Goal: Task Accomplishment & Management: Complete application form

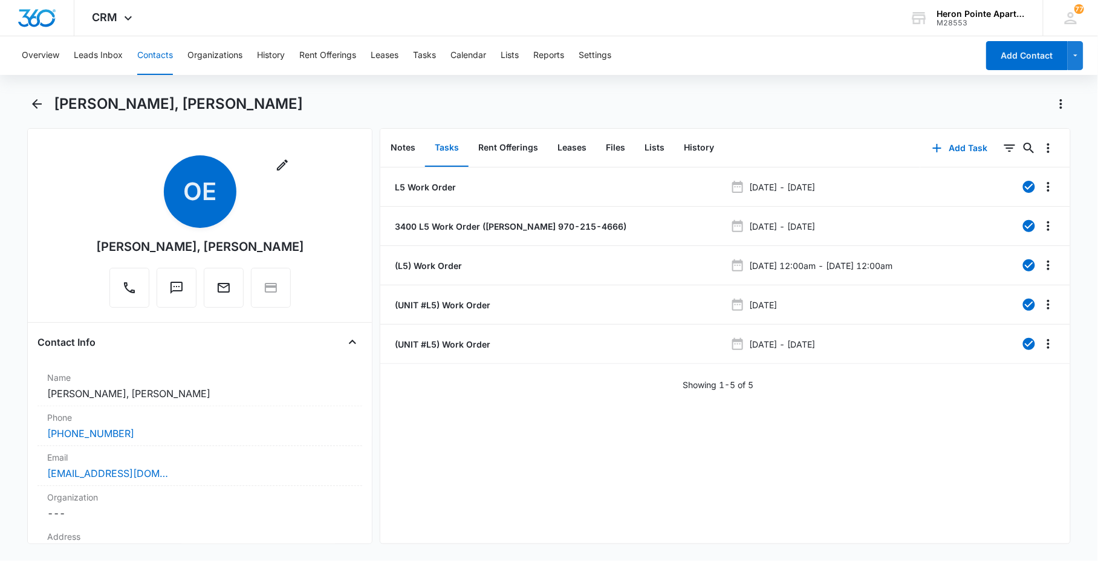
click at [167, 52] on button "Contacts" at bounding box center [155, 55] width 36 height 39
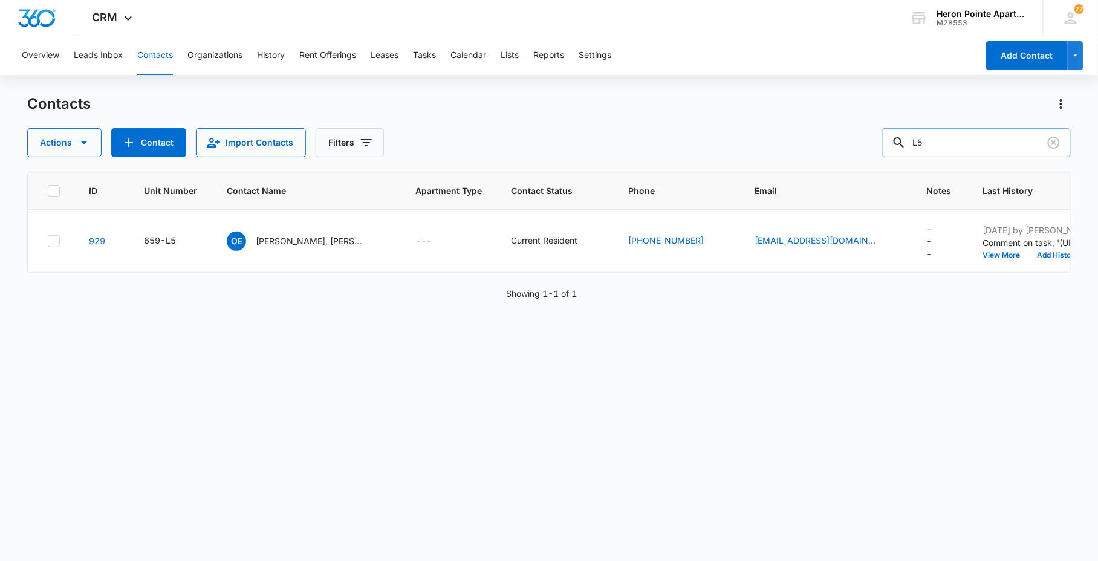
click at [952, 134] on input "L5" at bounding box center [976, 142] width 189 height 29
click at [911, 137] on div "L5" at bounding box center [976, 142] width 189 height 29
type input "f4"
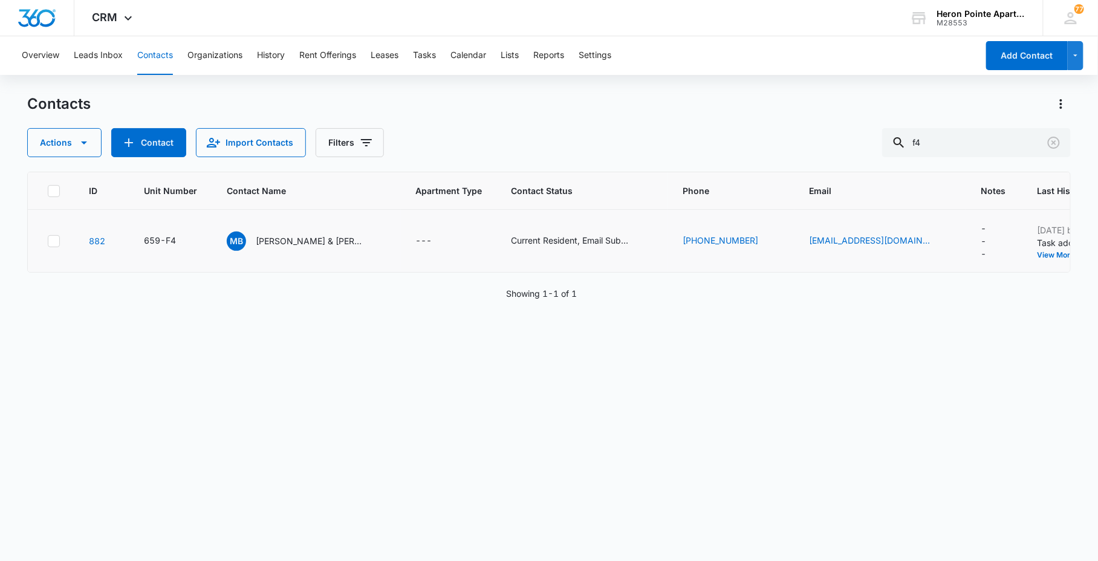
click at [107, 239] on td "882" at bounding box center [101, 241] width 55 height 63
click at [100, 236] on link "882" at bounding box center [97, 241] width 16 height 10
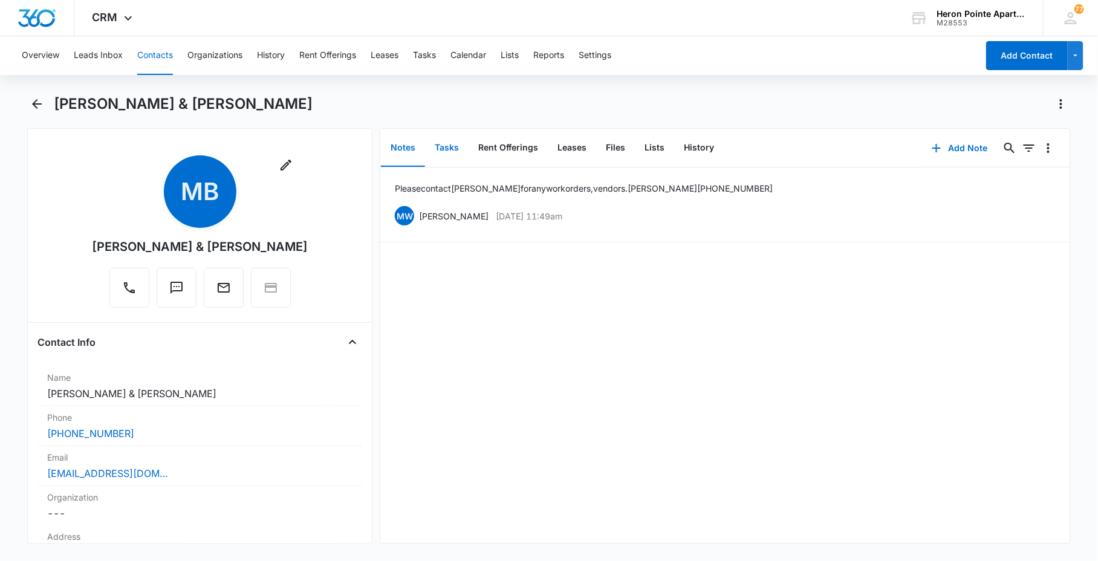
click at [440, 148] on button "Tasks" at bounding box center [447, 147] width 44 height 37
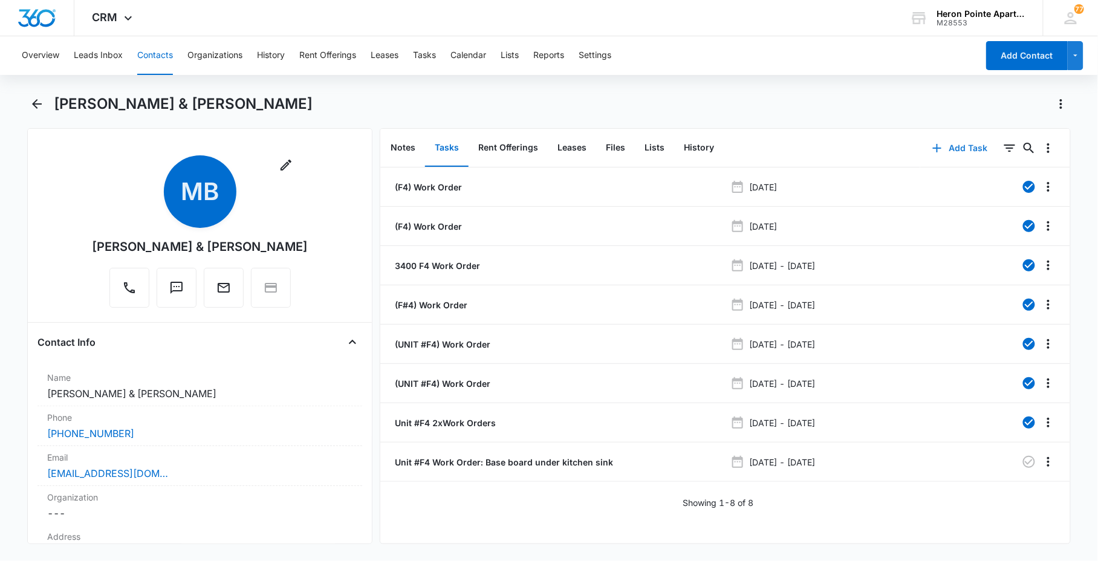
click at [952, 141] on button "Add Task" at bounding box center [960, 148] width 80 height 29
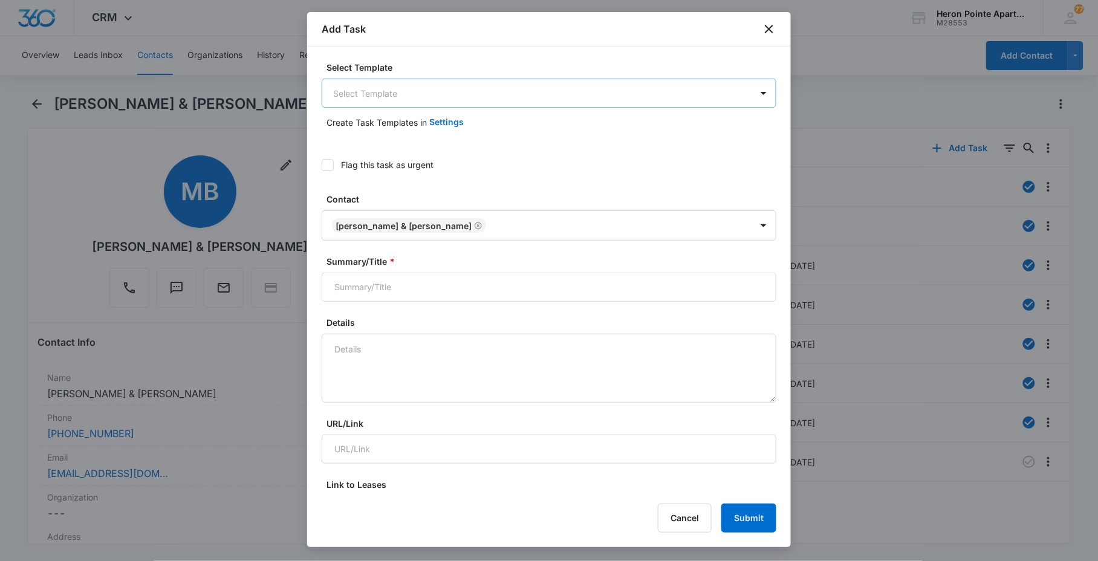
click at [432, 85] on body "CRM Apps Reputation Websites Forms CRM Email Social Content Ads Intelligence Fi…" at bounding box center [549, 280] width 1098 height 561
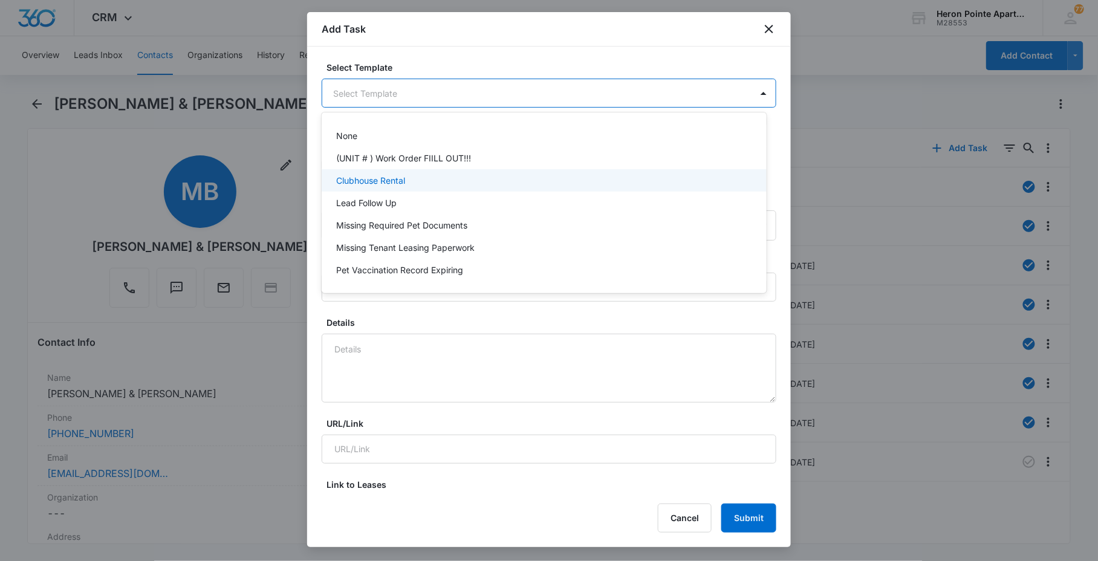
click at [437, 155] on p "(UNIT # ) Work Order FIILL OUT!!!" at bounding box center [403, 158] width 135 height 13
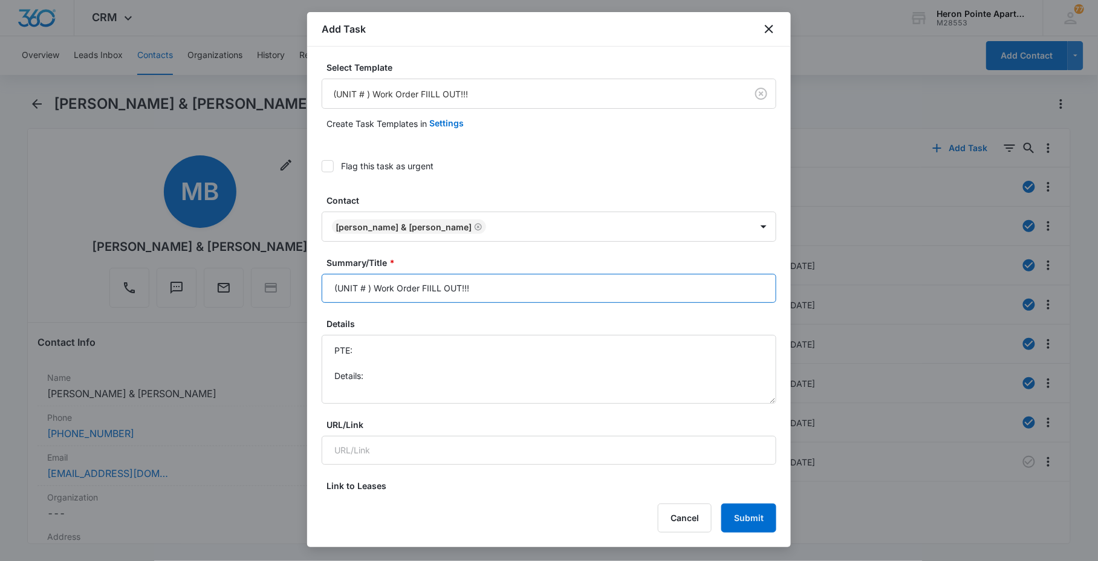
drag, startPoint x: 369, startPoint y: 290, endPoint x: 154, endPoint y: 291, distance: 215.9
click at [183, 295] on body "CRM Apps Reputation Websites Forms CRM Email Social Content Ads Intelligence Fi…" at bounding box center [549, 280] width 1098 height 561
drag, startPoint x: 422, startPoint y: 287, endPoint x: 825, endPoint y: 321, distance: 404.1
type input "Unit #F4 Work Order: Ice Maker"
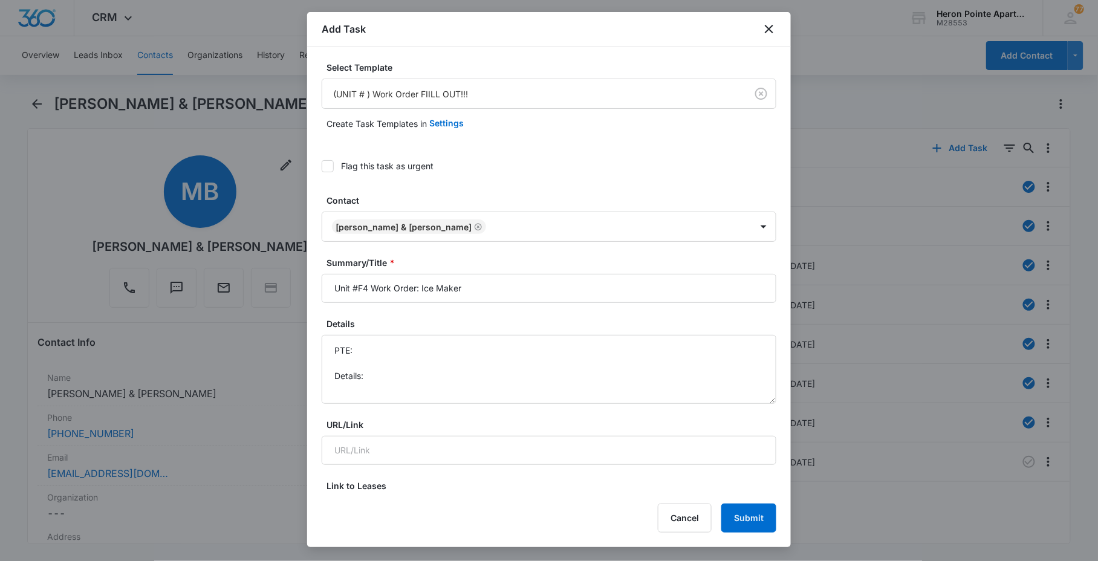
scroll to position [242, 0]
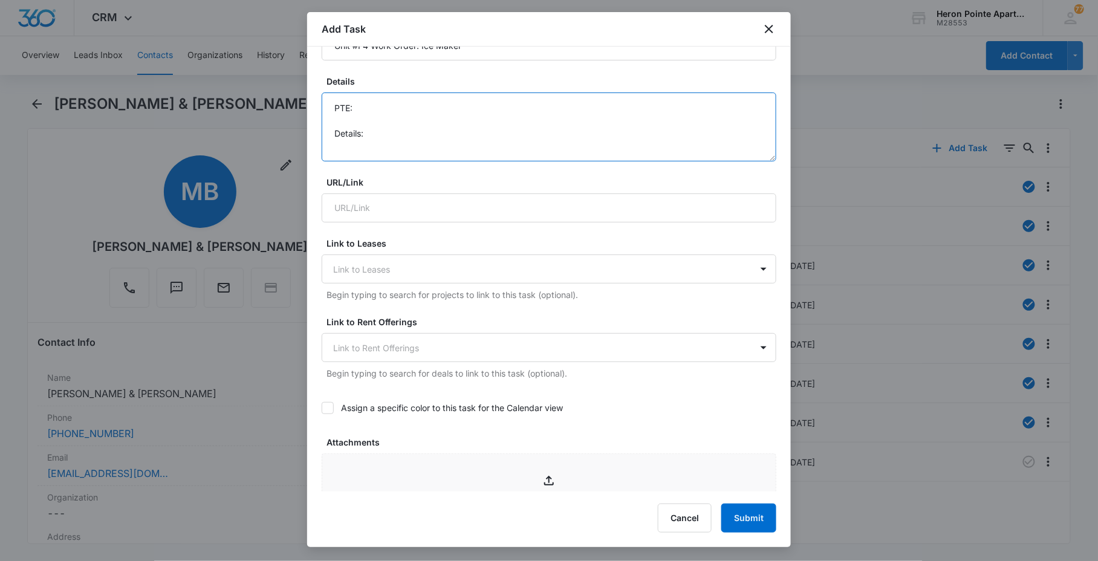
click at [352, 141] on textarea "PTE: Details:" at bounding box center [549, 127] width 455 height 69
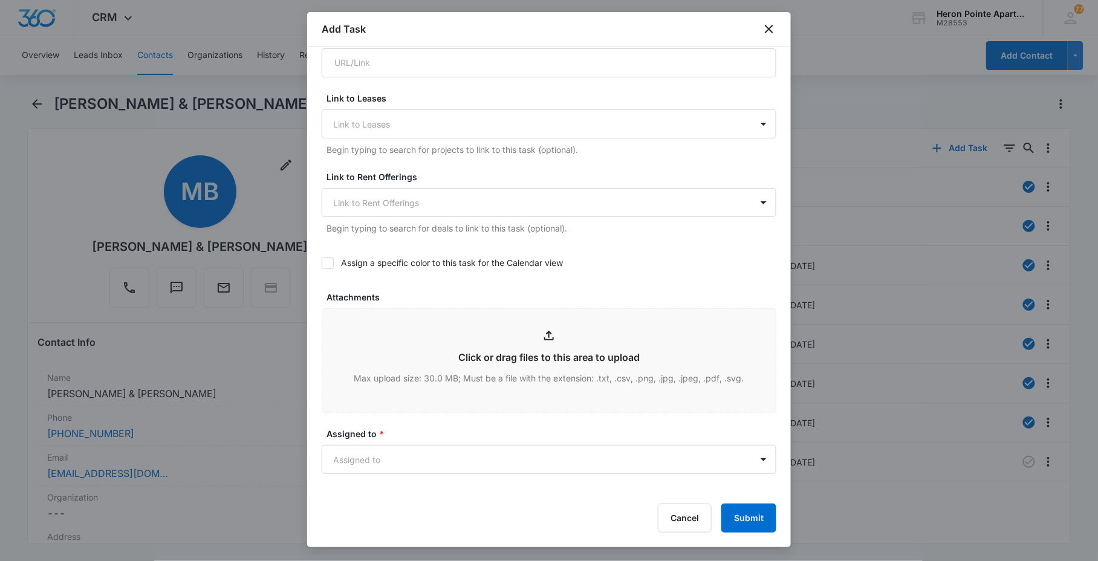
scroll to position [645, 0]
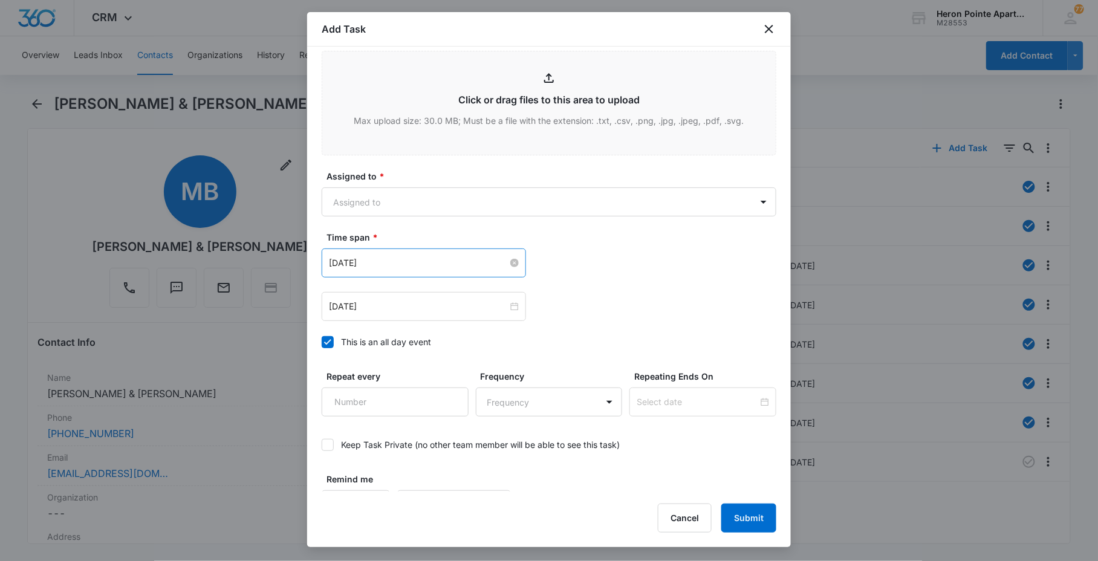
type textarea "PTE: [PHONE_NUMBER] Details: Ice Maker is malfunctioning"
click at [414, 261] on input "[DATE]" at bounding box center [418, 262] width 179 height 13
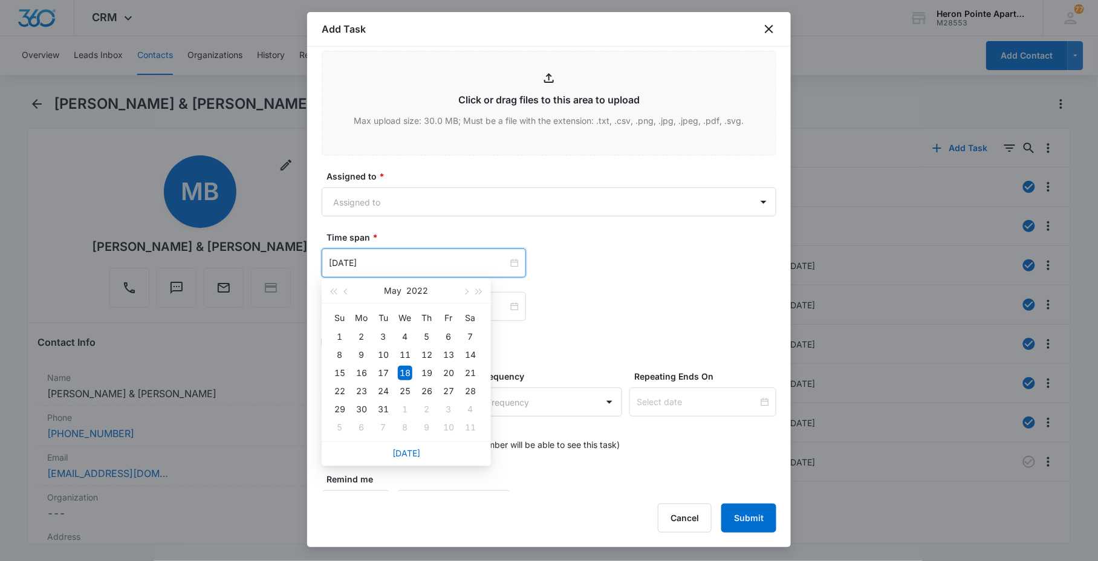
drag, startPoint x: 408, startPoint y: 452, endPoint x: 410, endPoint y: 363, distance: 89.5
click at [408, 452] on link "[DATE]" at bounding box center [406, 453] width 28 height 10
type input "[DATE]"
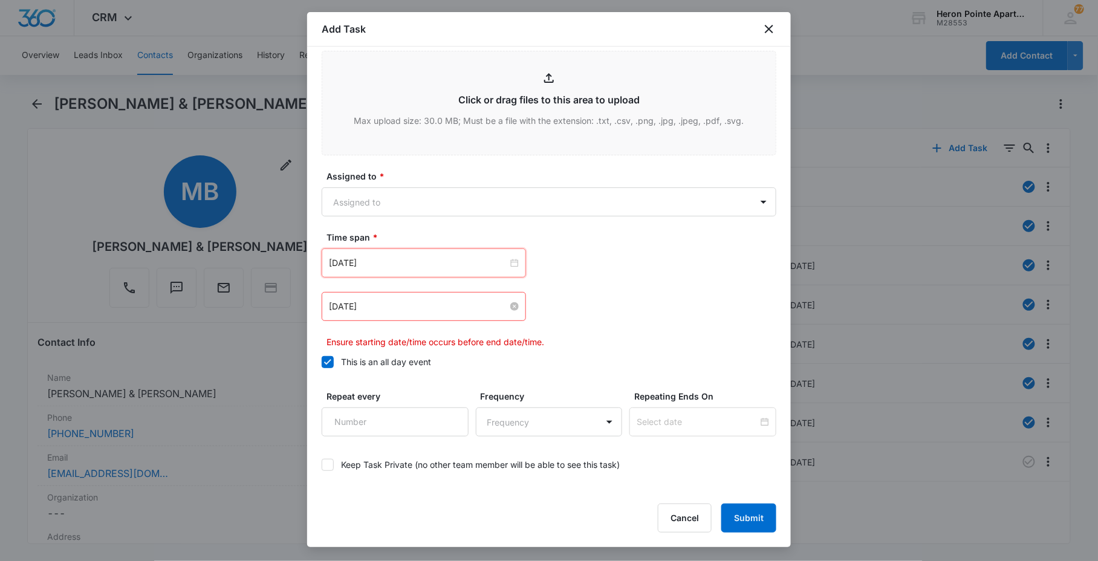
click at [416, 310] on input "[DATE]" at bounding box center [418, 306] width 179 height 13
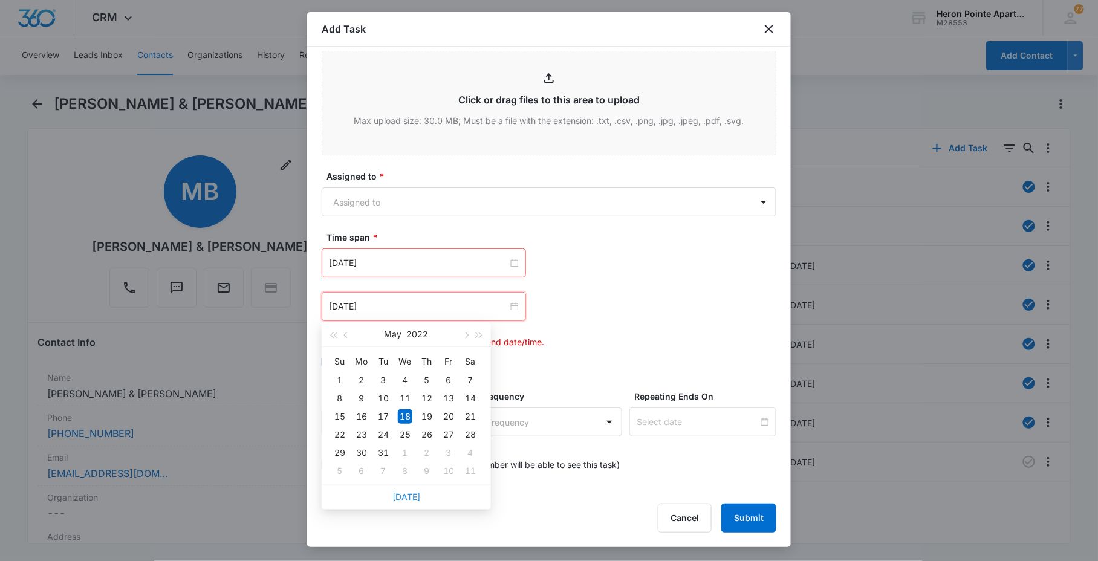
click at [412, 499] on link "[DATE]" at bounding box center [406, 497] width 28 height 10
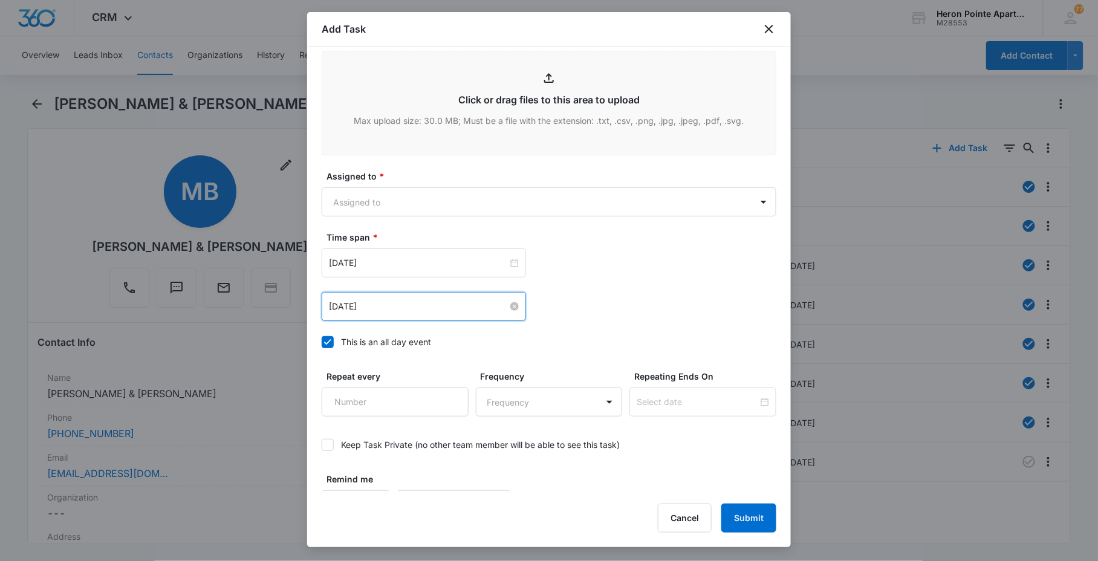
click at [397, 310] on input "[DATE]" at bounding box center [418, 306] width 179 height 13
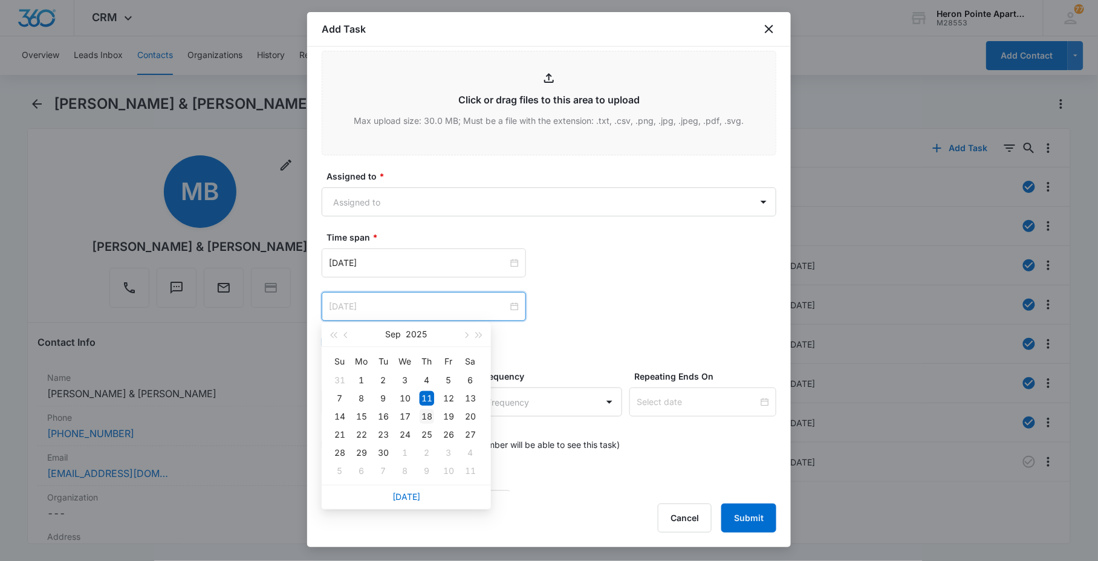
type input "[DATE]"
click at [426, 417] on div "18" at bounding box center [427, 416] width 15 height 15
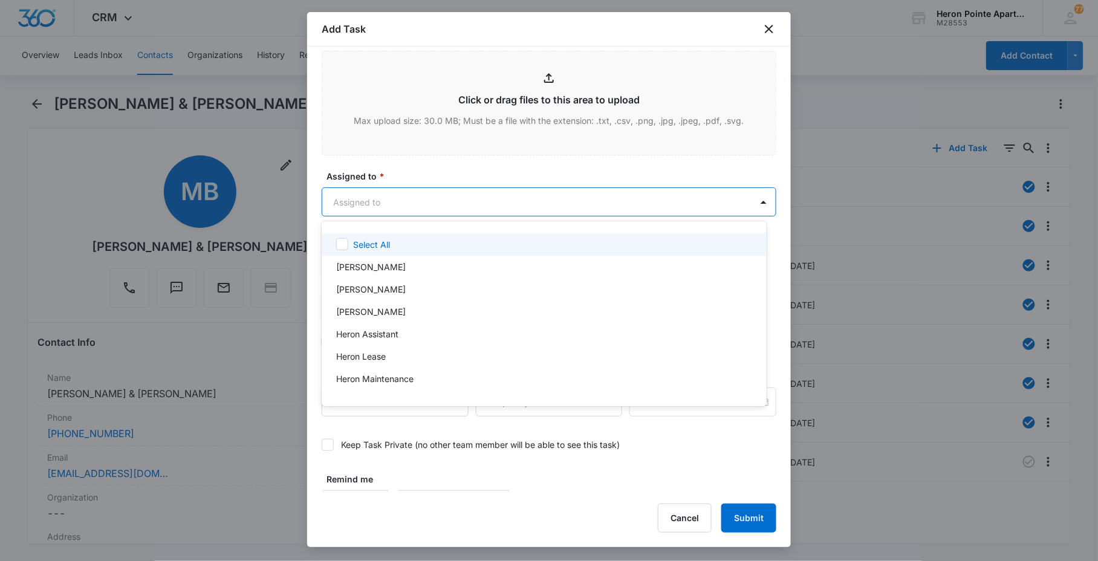
click at [409, 213] on body "CRM Apps Reputation Websites Forms CRM Email Social Content Ads Intelligence Fi…" at bounding box center [549, 280] width 1098 height 561
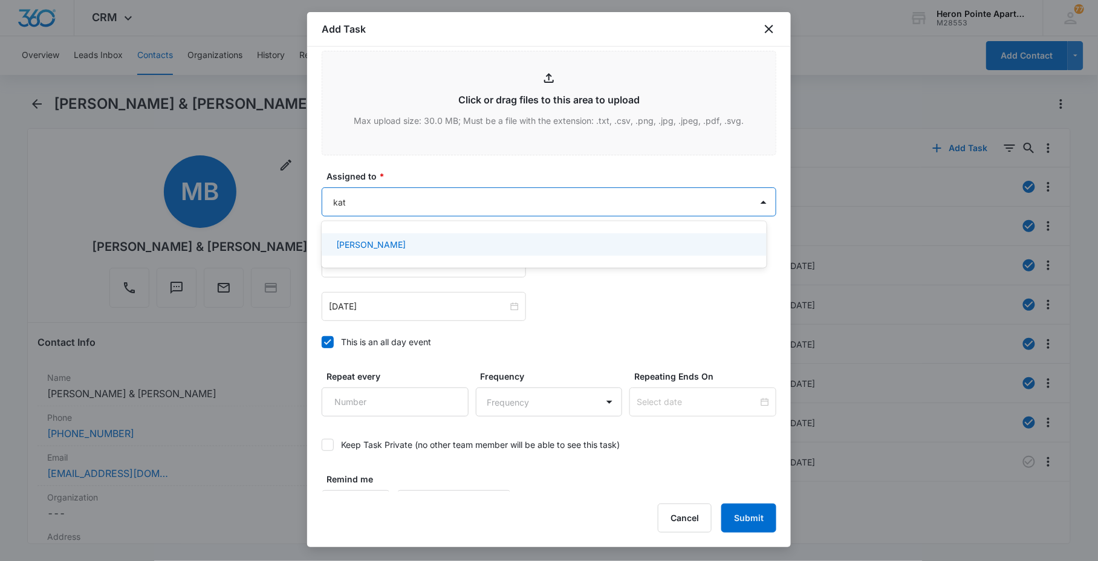
type input "[DEMOGRAPHIC_DATA]"
click at [463, 246] on div "[PERSON_NAME]" at bounding box center [542, 244] width 413 height 13
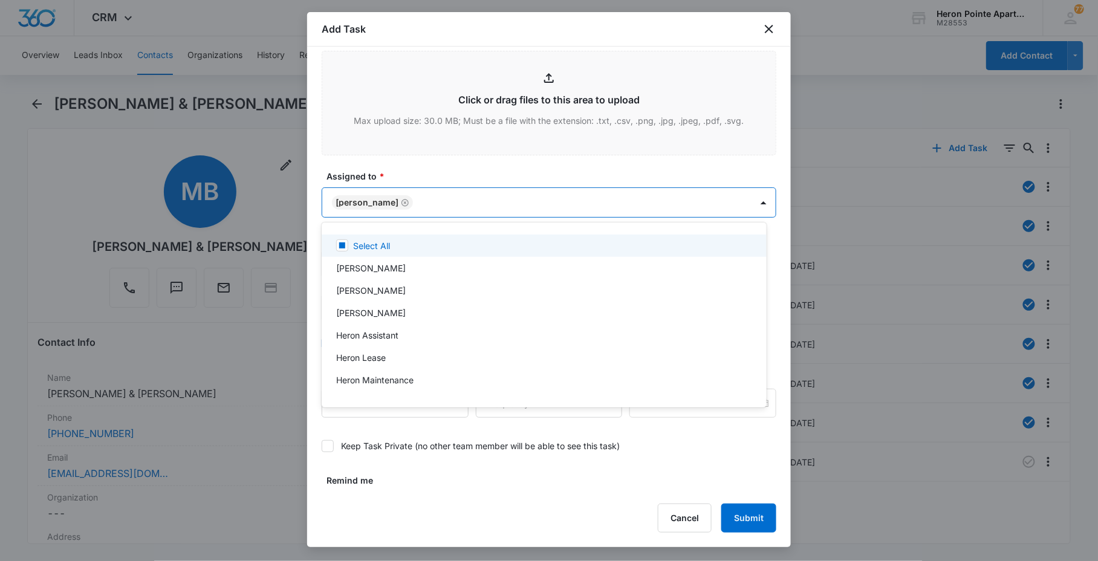
click at [538, 179] on div at bounding box center [549, 280] width 1098 height 561
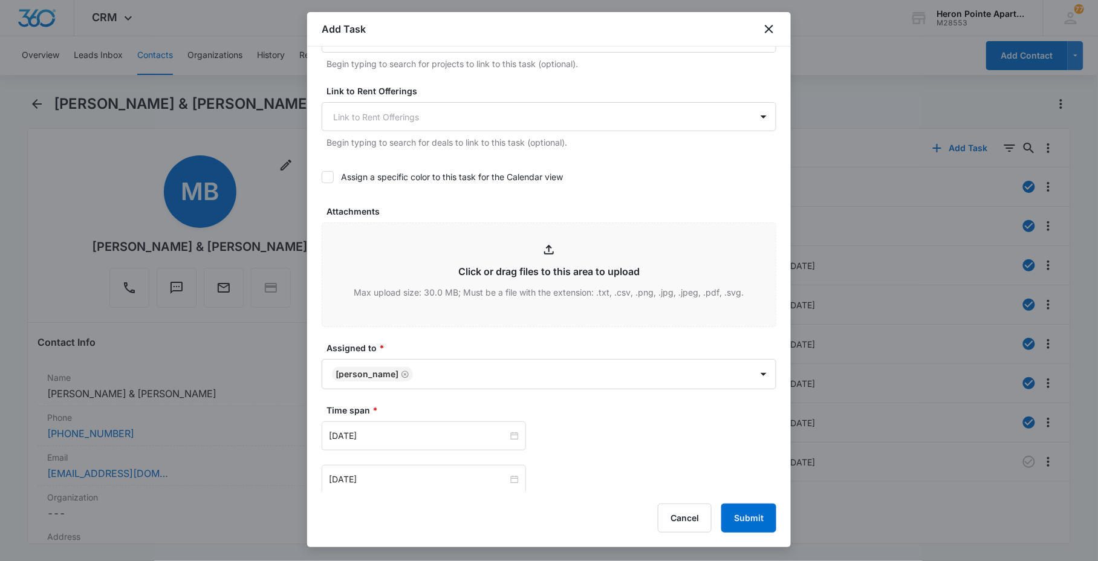
scroll to position [472, 0]
click at [768, 516] on button "Submit" at bounding box center [748, 518] width 55 height 29
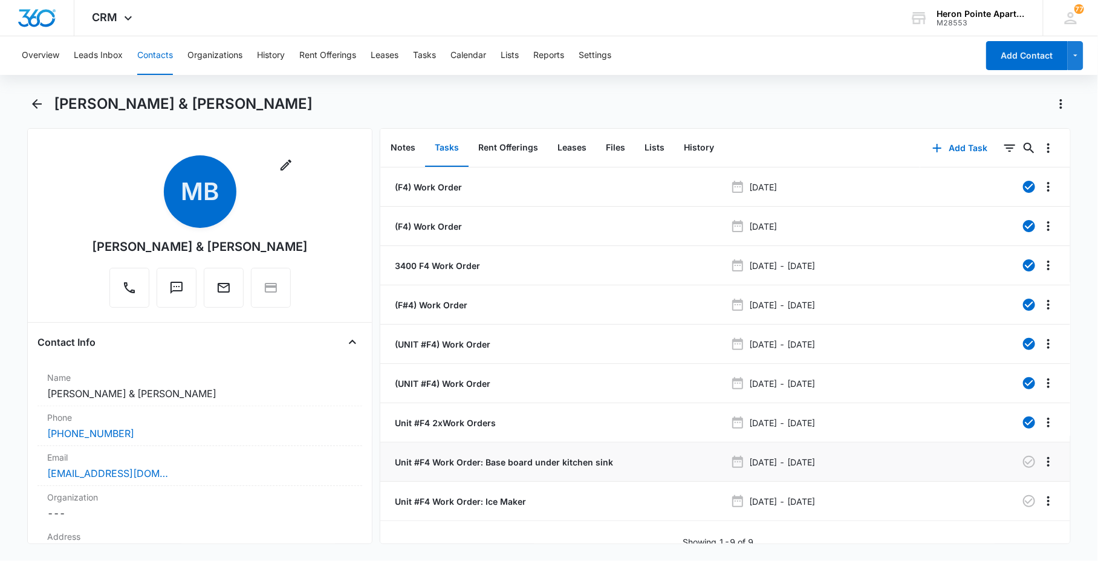
click at [612, 458] on div "Unit #F4 Work Order: Base board under kitchen sink" at bounding box center [558, 462] width 333 height 13
click at [609, 460] on div "Unit #F4 Work Order: Base board under kitchen sink" at bounding box center [558, 462] width 333 height 13
click at [579, 456] on p "Unit #F4 Work Order: Base board under kitchen sink" at bounding box center [502, 462] width 221 height 13
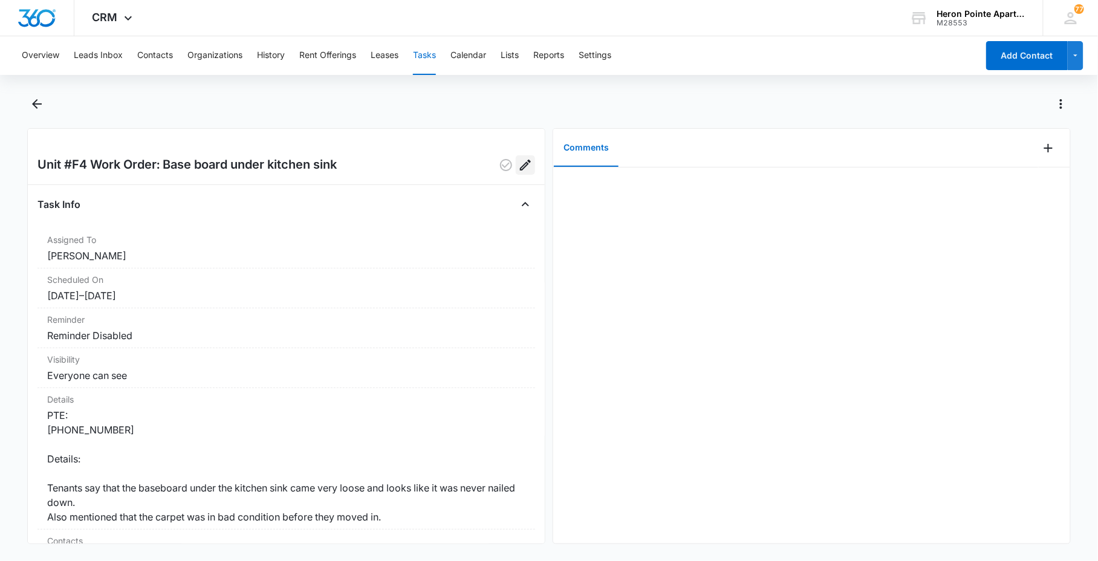
click at [518, 167] on icon "Edit" at bounding box center [525, 165] width 15 height 15
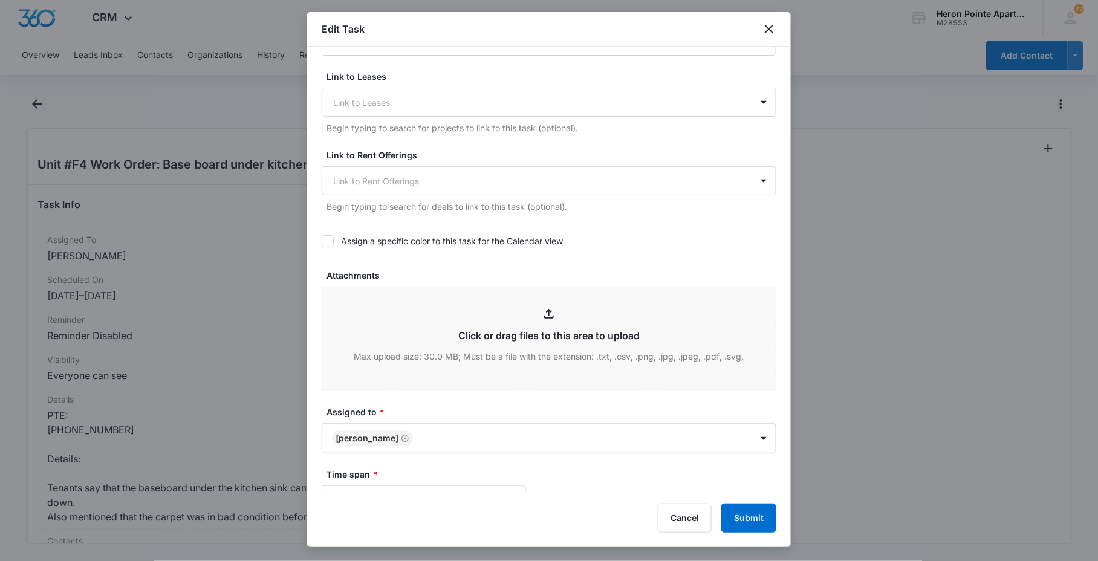
scroll to position [537, 0]
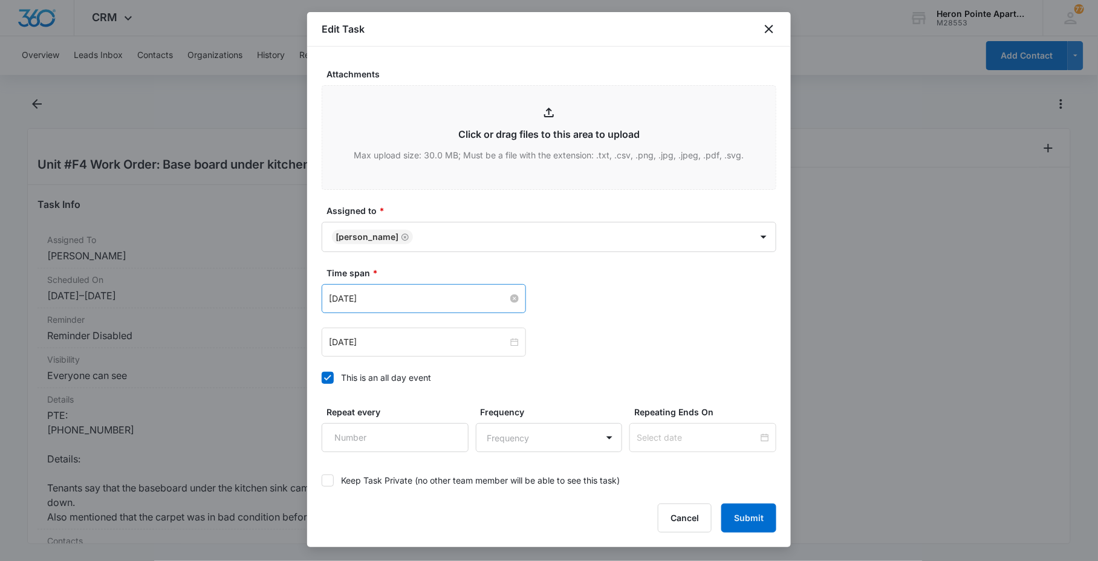
click at [436, 292] on input "[DATE]" at bounding box center [418, 298] width 179 height 13
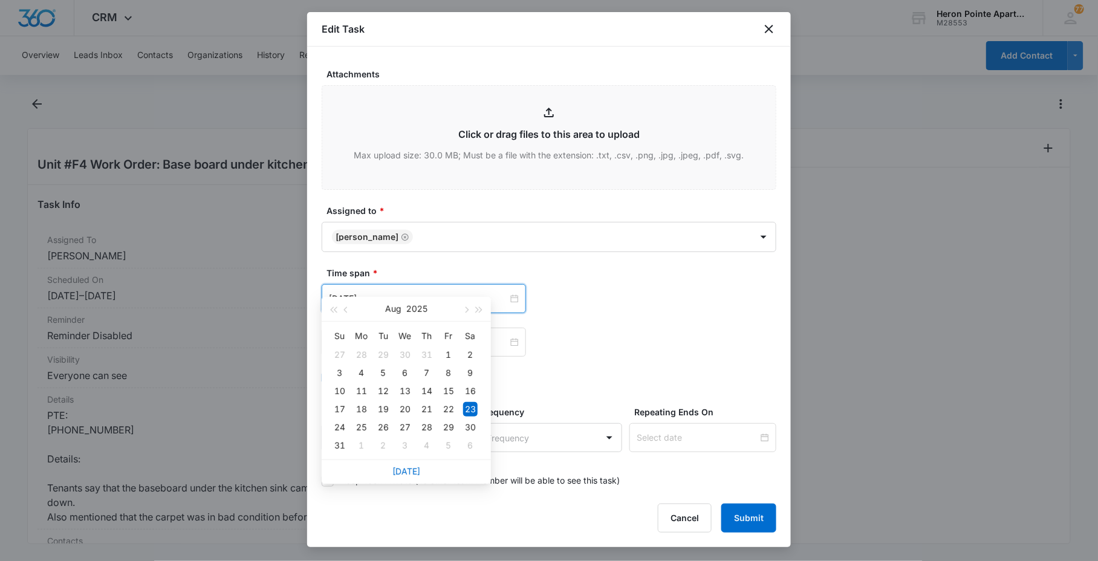
click at [672, 328] on div "[DATE]" at bounding box center [549, 342] width 455 height 29
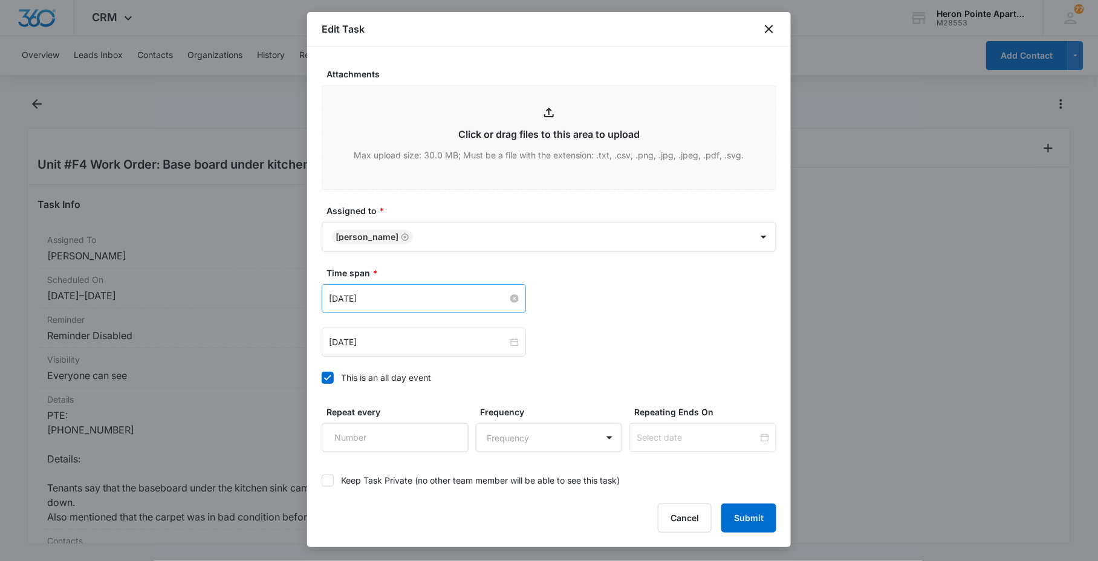
click at [446, 292] on input "[DATE]" at bounding box center [418, 298] width 179 height 13
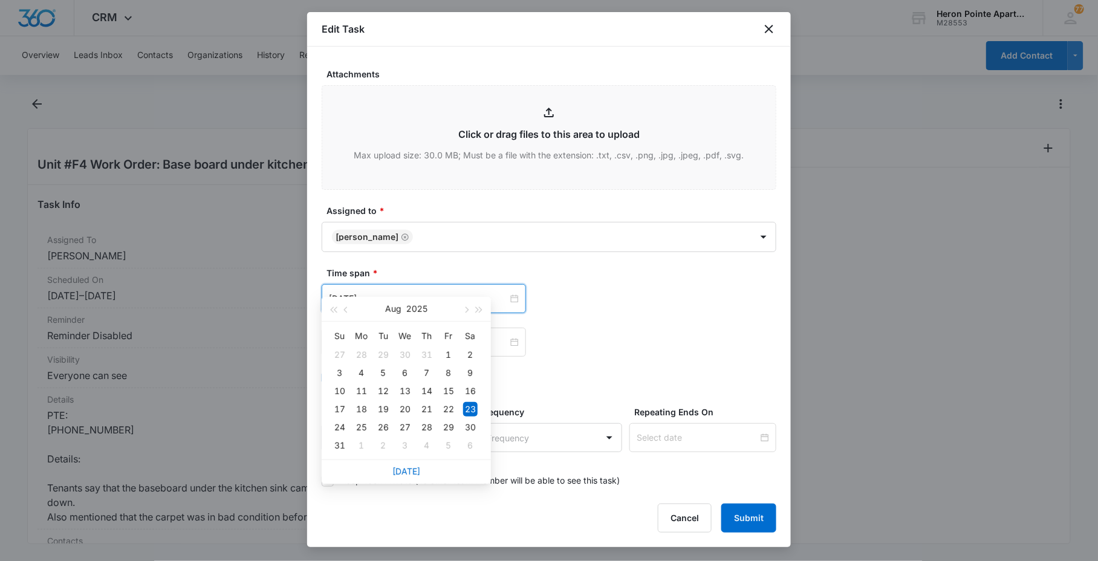
drag, startPoint x: 408, startPoint y: 470, endPoint x: 424, endPoint y: 349, distance: 122.0
click at [408, 469] on link "[DATE]" at bounding box center [406, 471] width 28 height 10
type input "[DATE]"
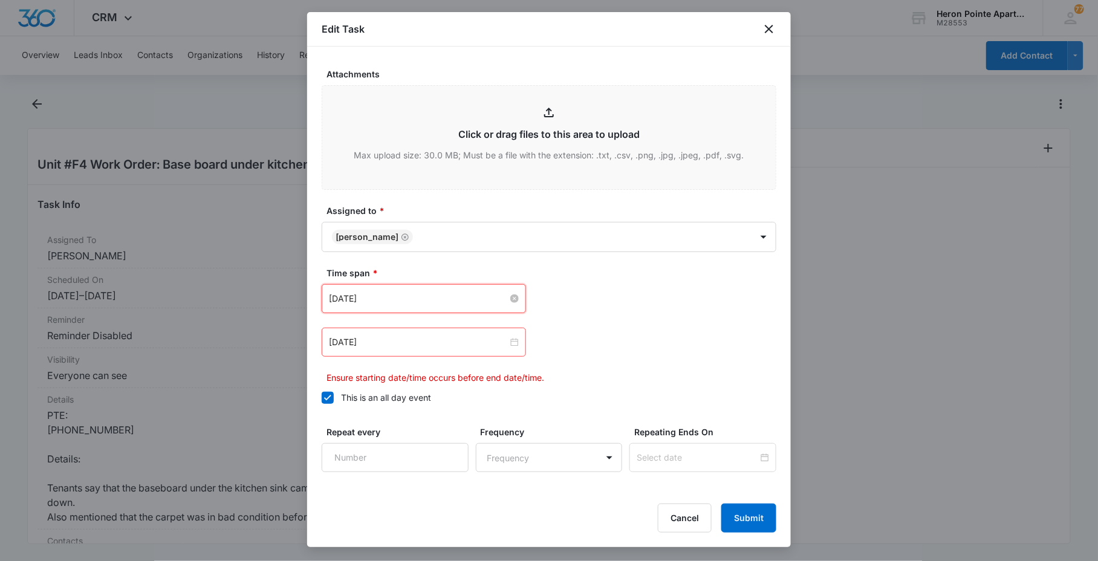
click at [420, 292] on input "[DATE]" at bounding box center [418, 298] width 179 height 13
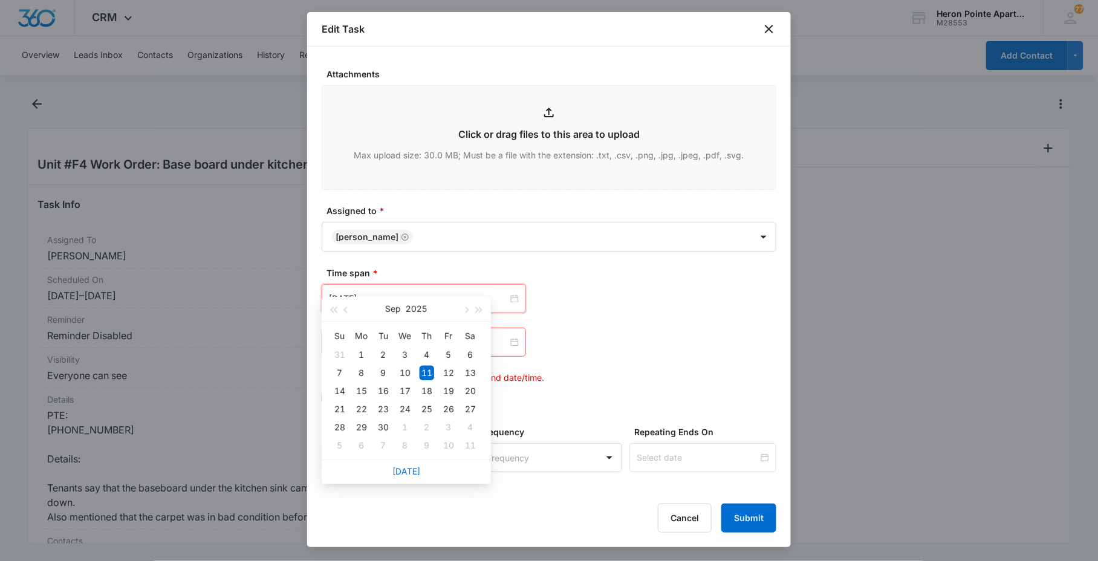
click at [680, 284] on div "[DATE] [DATE] Su Mo Tu We Th Fr Sa 31 1 2 3 4 5 6 7 8 9 10 11 12 13 14 15 16 17…" at bounding box center [549, 298] width 455 height 29
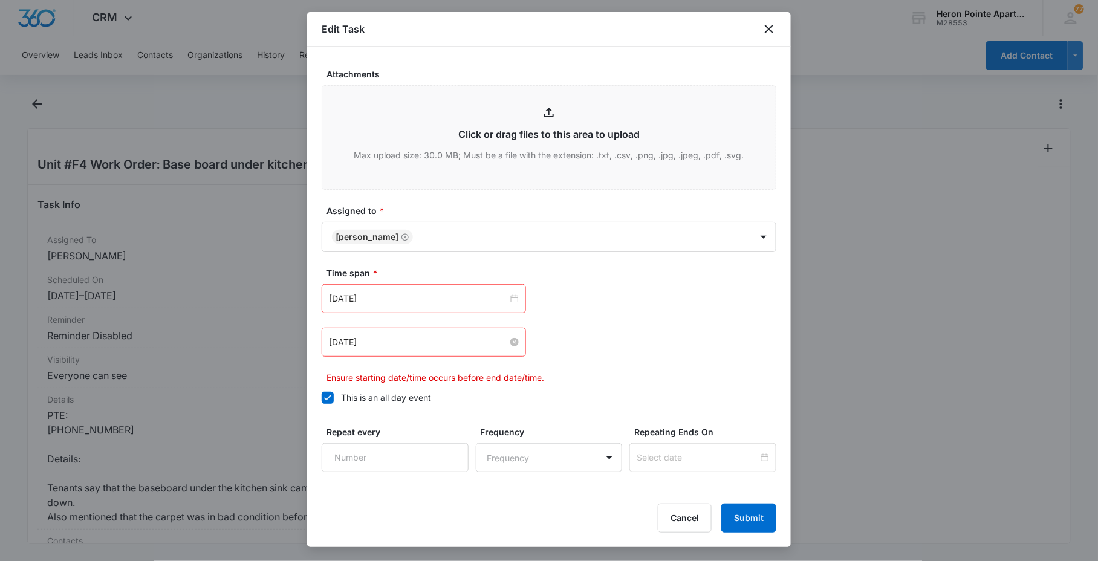
click at [437, 336] on input "[DATE]" at bounding box center [418, 342] width 179 height 13
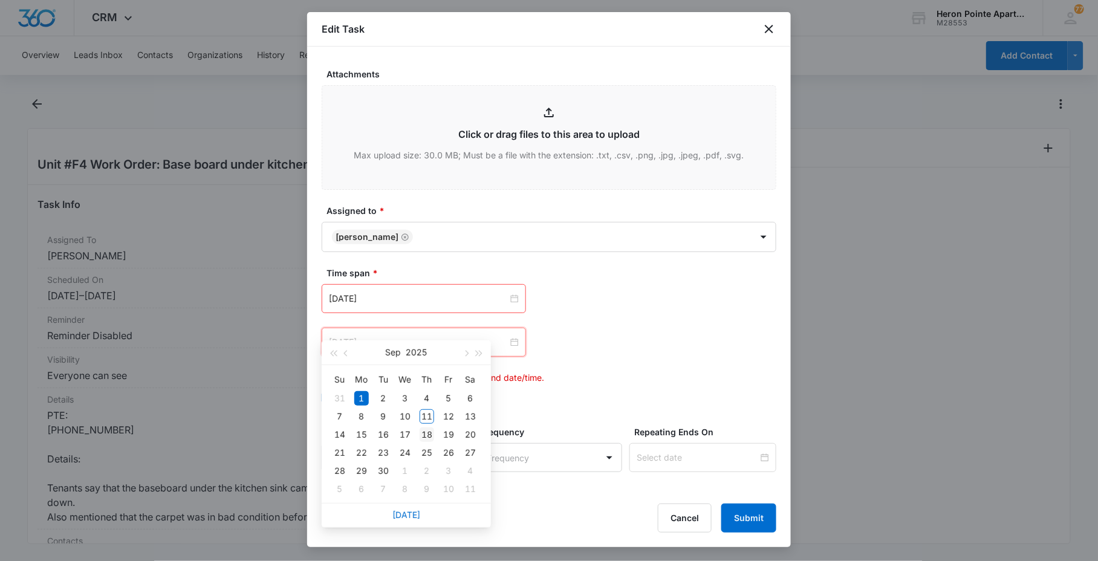
type input "[DATE]"
click at [430, 432] on div "18" at bounding box center [427, 434] width 15 height 15
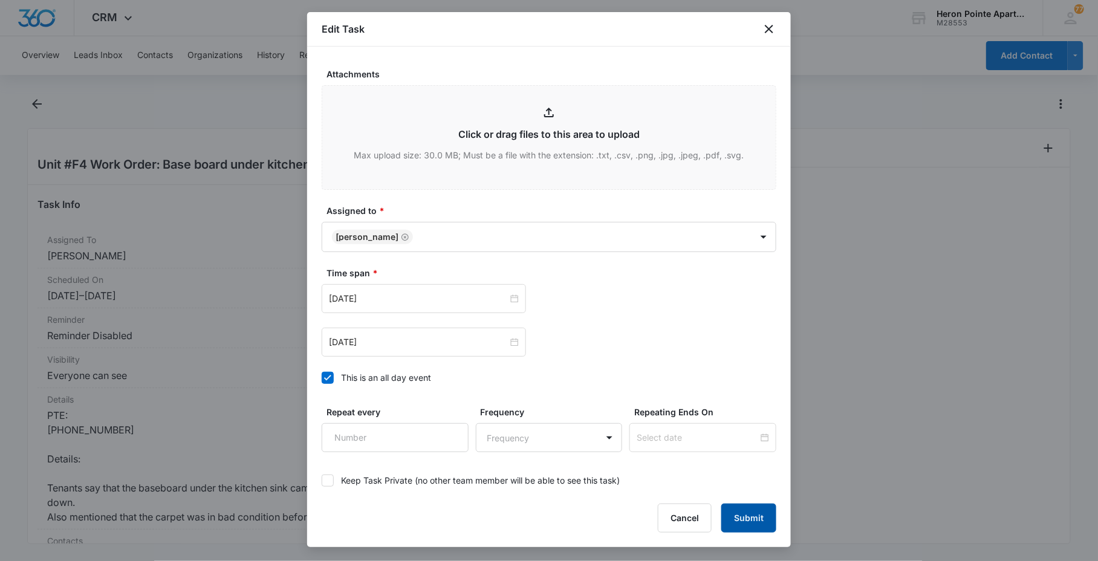
click at [750, 517] on button "Submit" at bounding box center [748, 518] width 55 height 29
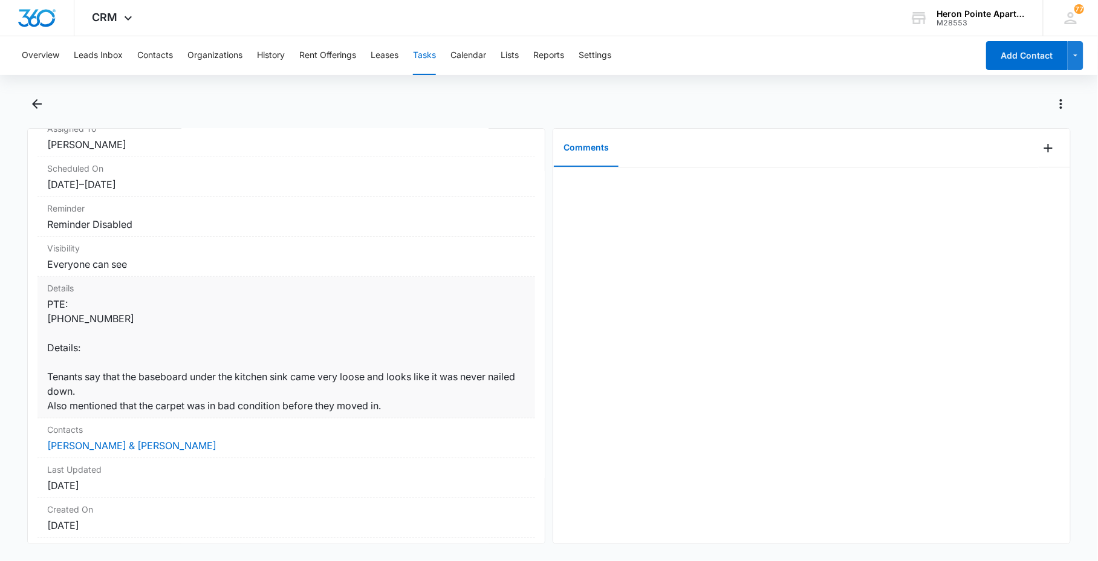
scroll to position [0, 0]
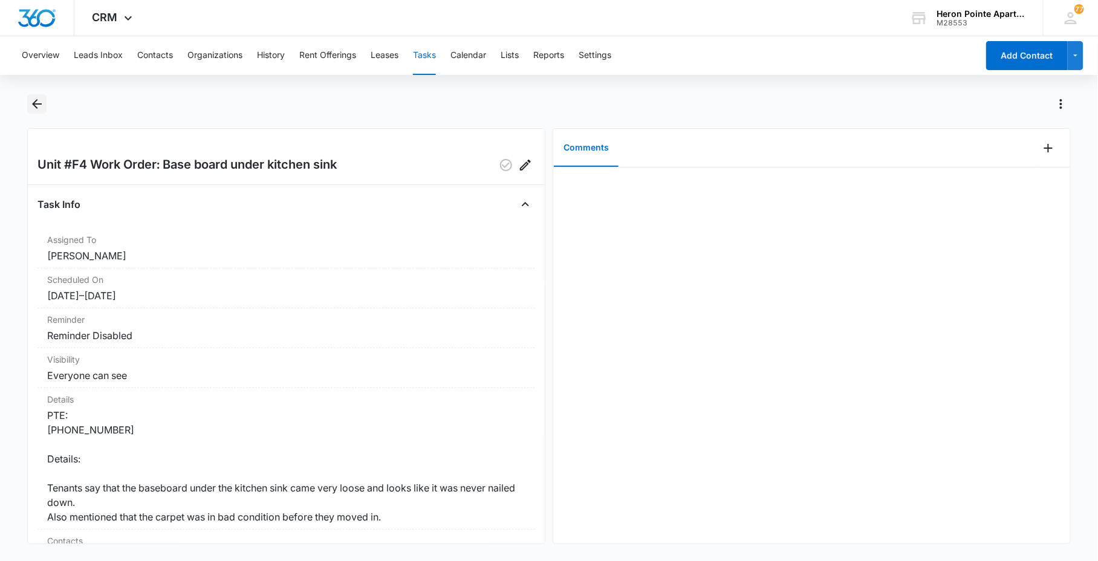
click at [34, 111] on button "Back" at bounding box center [36, 103] width 19 height 19
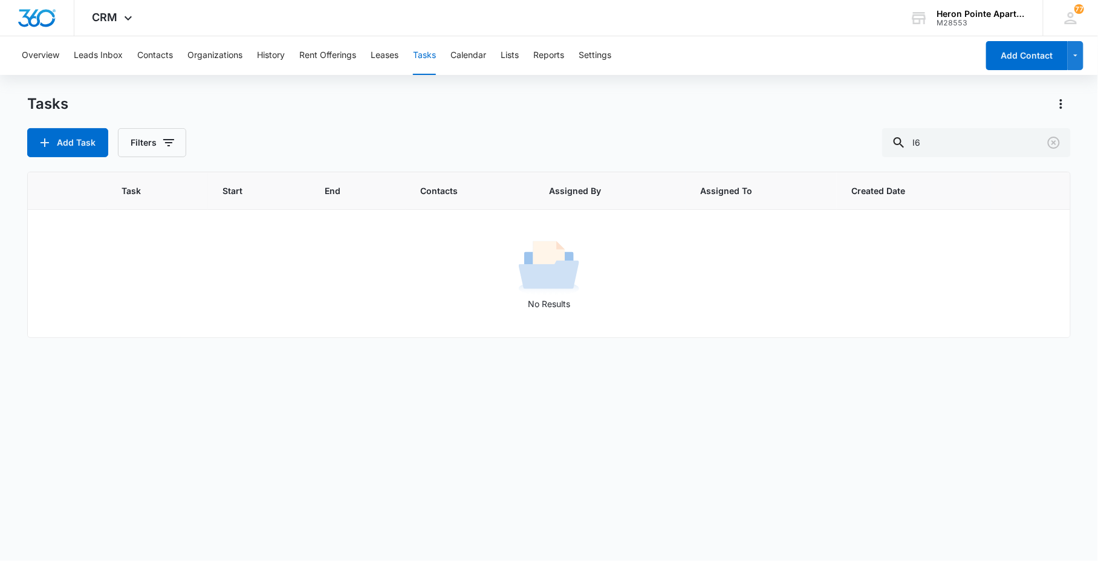
click at [424, 57] on button "Tasks" at bounding box center [424, 55] width 23 height 39
click at [170, 55] on button "Contacts" at bounding box center [155, 55] width 36 height 39
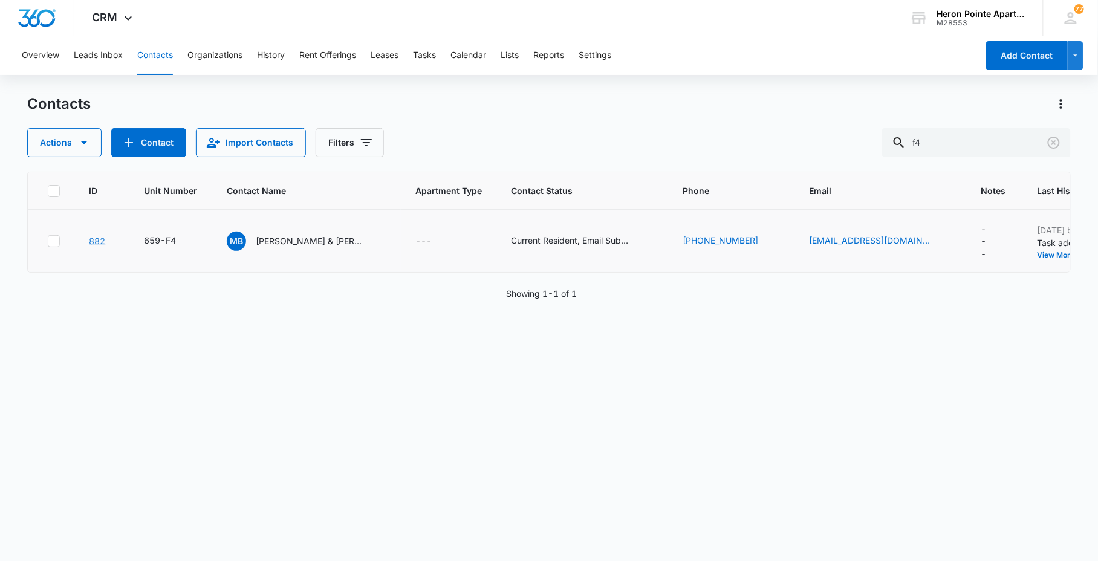
click at [91, 241] on link "882" at bounding box center [97, 241] width 16 height 10
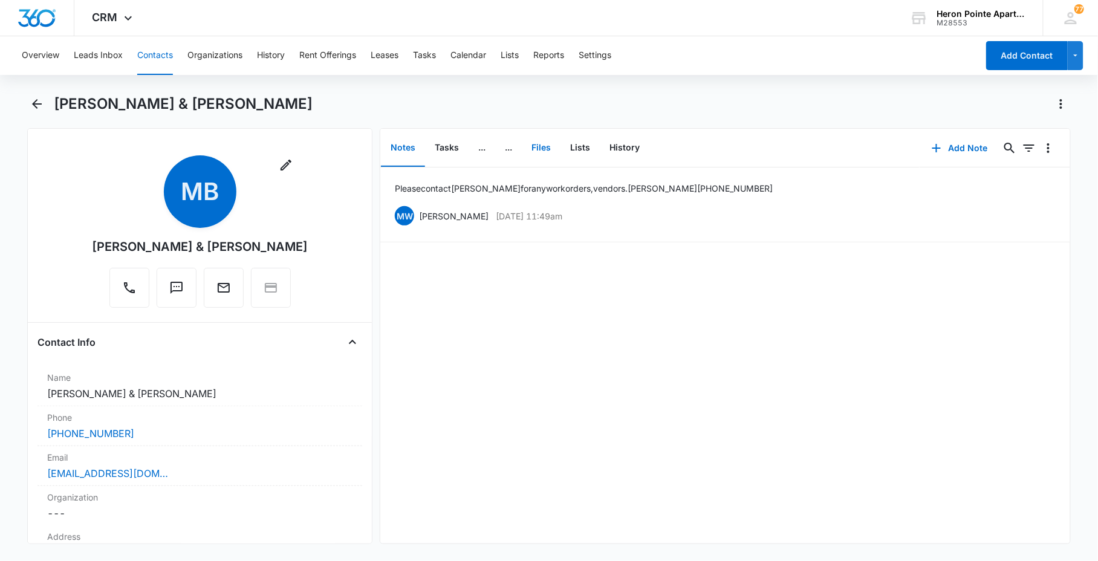
click at [537, 149] on button "Files" at bounding box center [541, 147] width 39 height 37
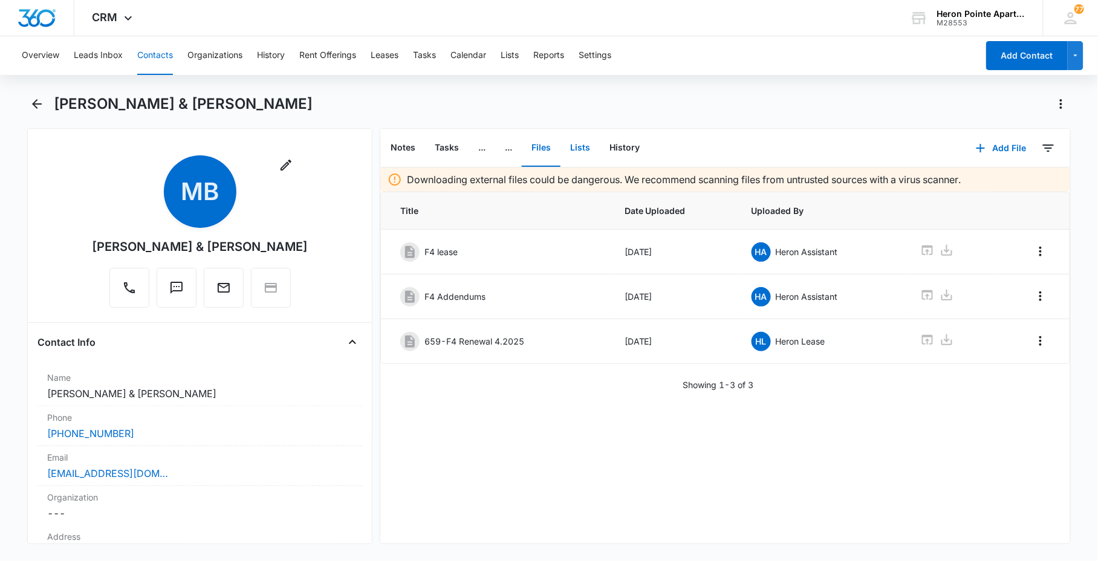
click at [593, 146] on button "Lists" at bounding box center [579, 147] width 39 height 37
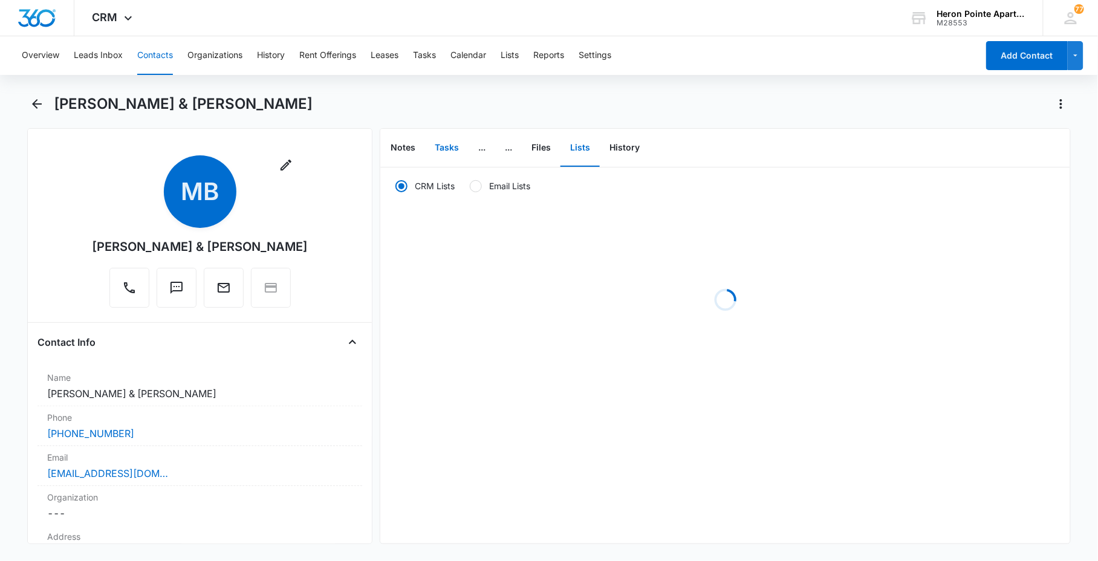
click at [446, 148] on button "Tasks" at bounding box center [447, 147] width 44 height 37
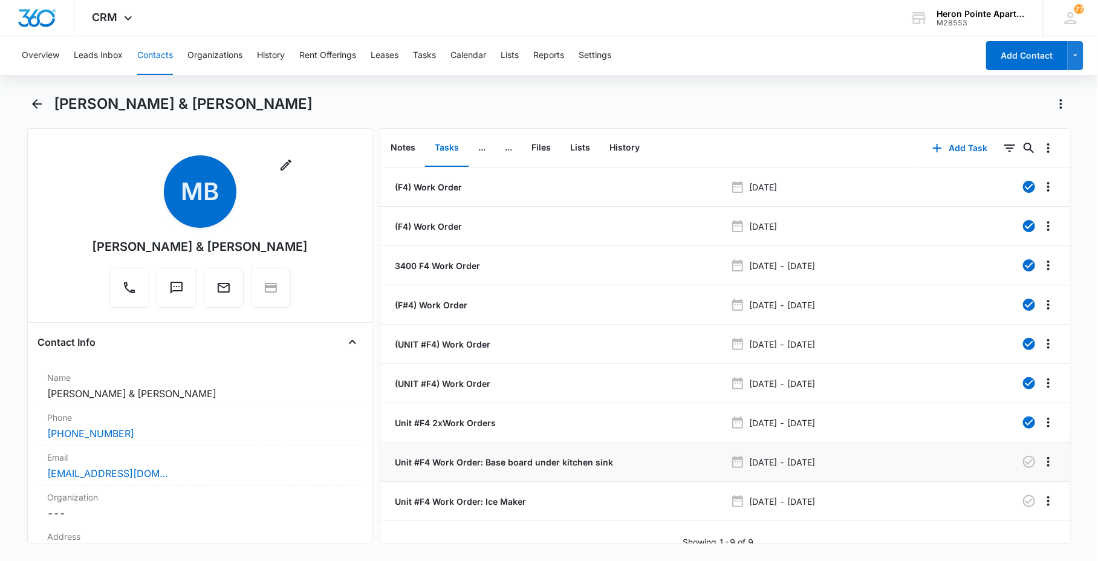
scroll to position [15, 0]
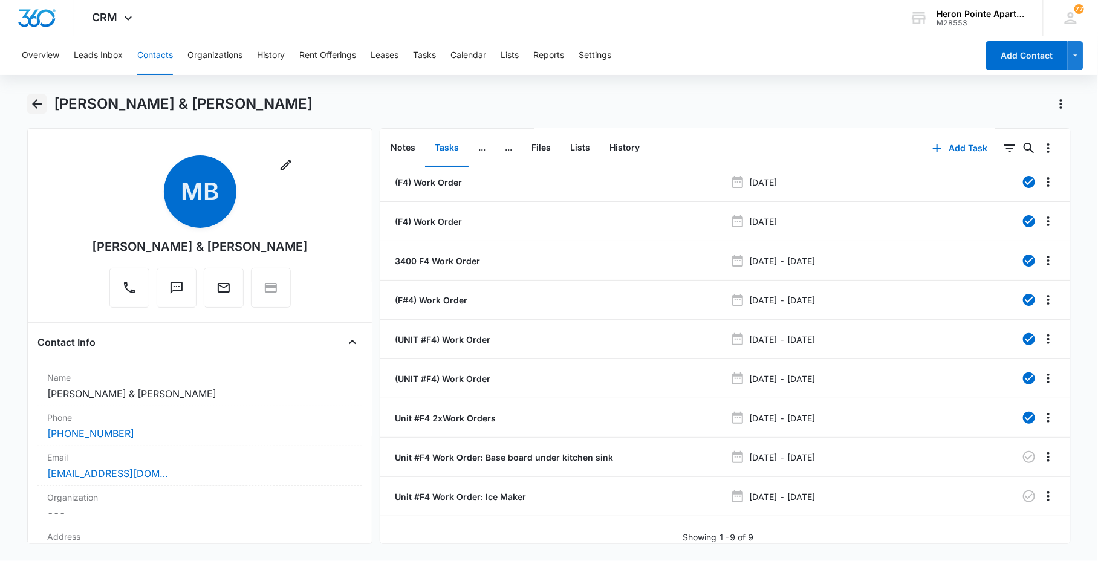
click at [37, 105] on icon "Back" at bounding box center [37, 104] width 15 height 15
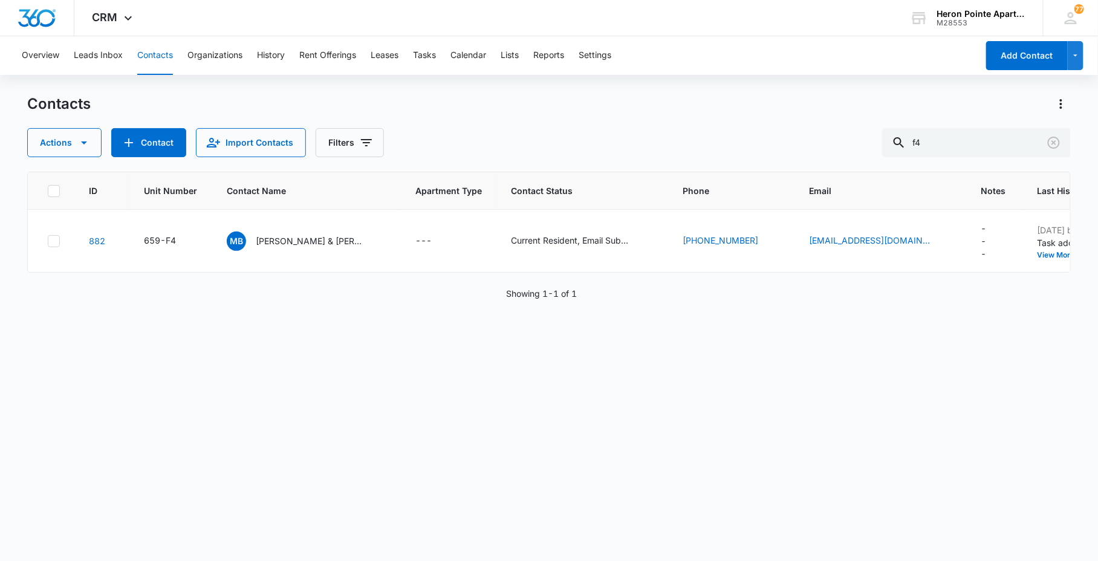
click at [161, 47] on button "Contacts" at bounding box center [155, 55] width 36 height 39
drag, startPoint x: 1006, startPoint y: 140, endPoint x: 446, endPoint y: 114, distance: 560.5
click at [854, 134] on div "Actions Contact Import Contacts Filters f4" at bounding box center [548, 142] width 1043 height 29
type input "659-A4"
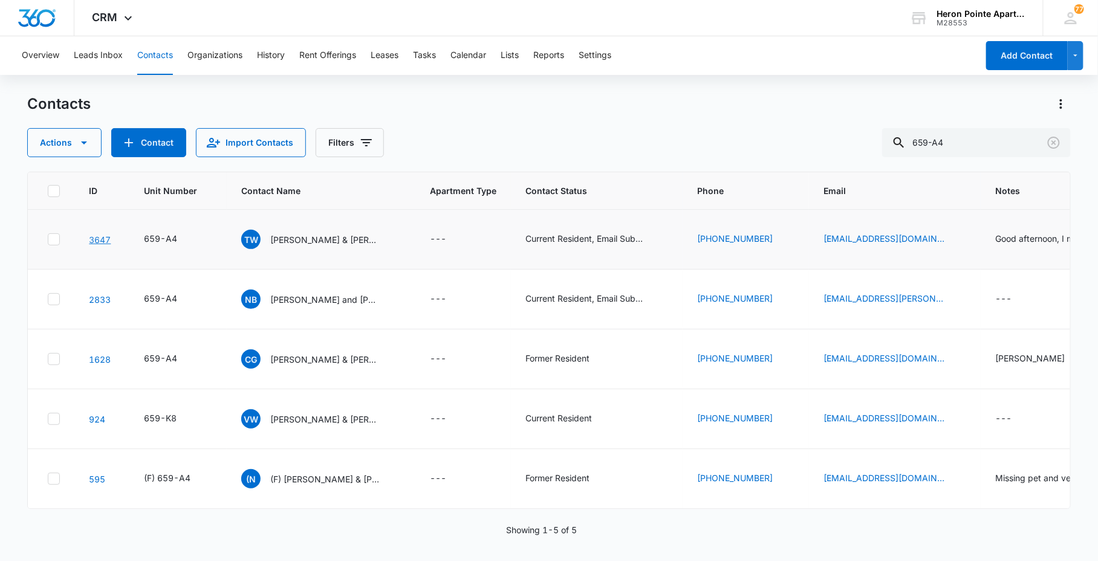
click at [103, 236] on link "3647" at bounding box center [100, 240] width 22 height 10
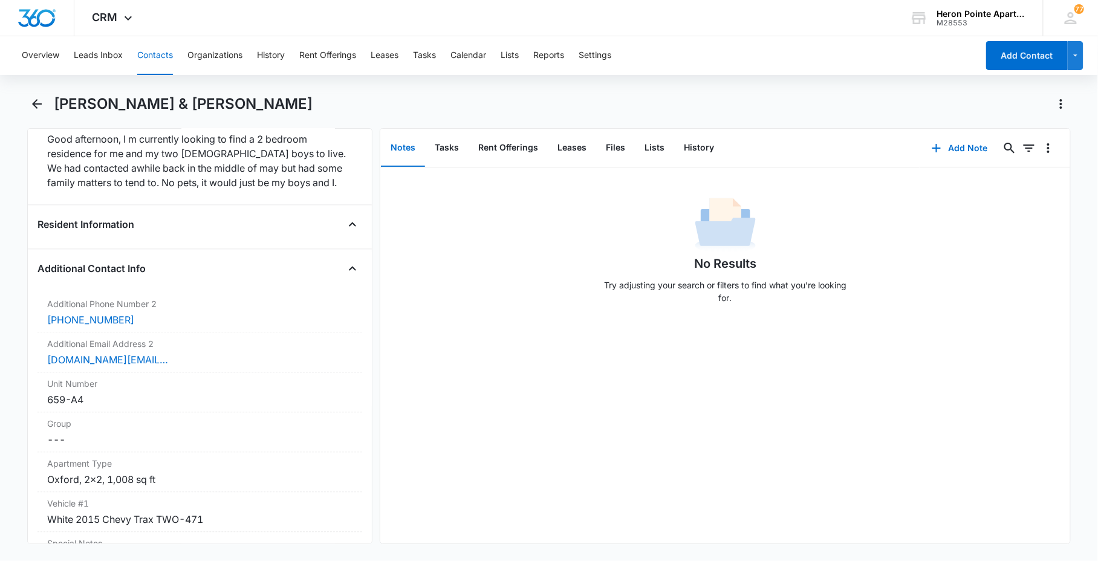
scroll to position [1007, 0]
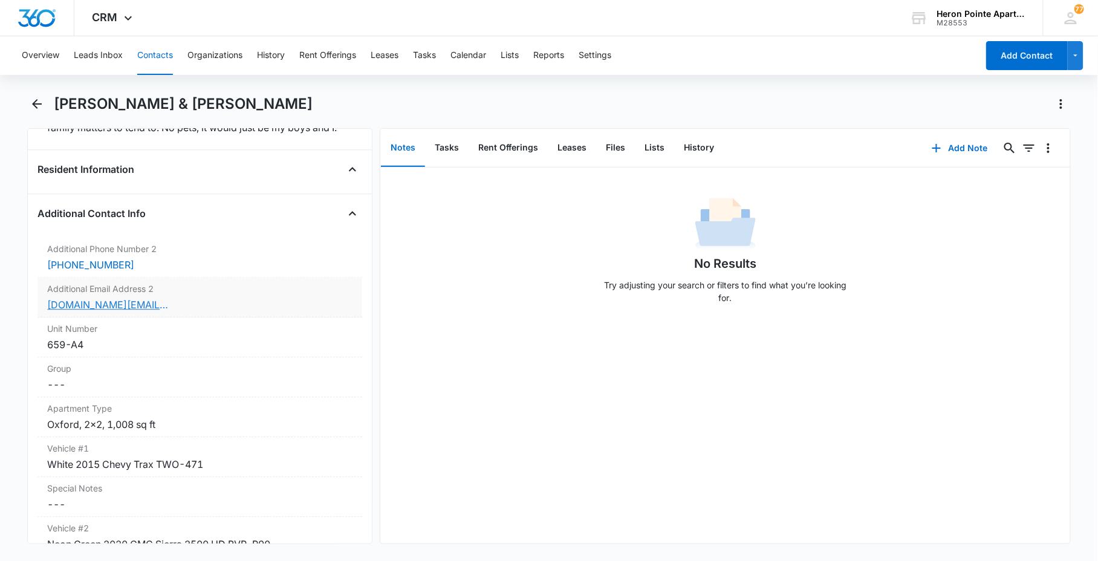
click at [86, 309] on link "[DOMAIN_NAME][EMAIL_ADDRESS][DOMAIN_NAME]" at bounding box center [107, 304] width 121 height 15
click at [233, 301] on div "[DOMAIN_NAME][EMAIL_ADDRESS][DOMAIN_NAME]" at bounding box center [199, 304] width 305 height 15
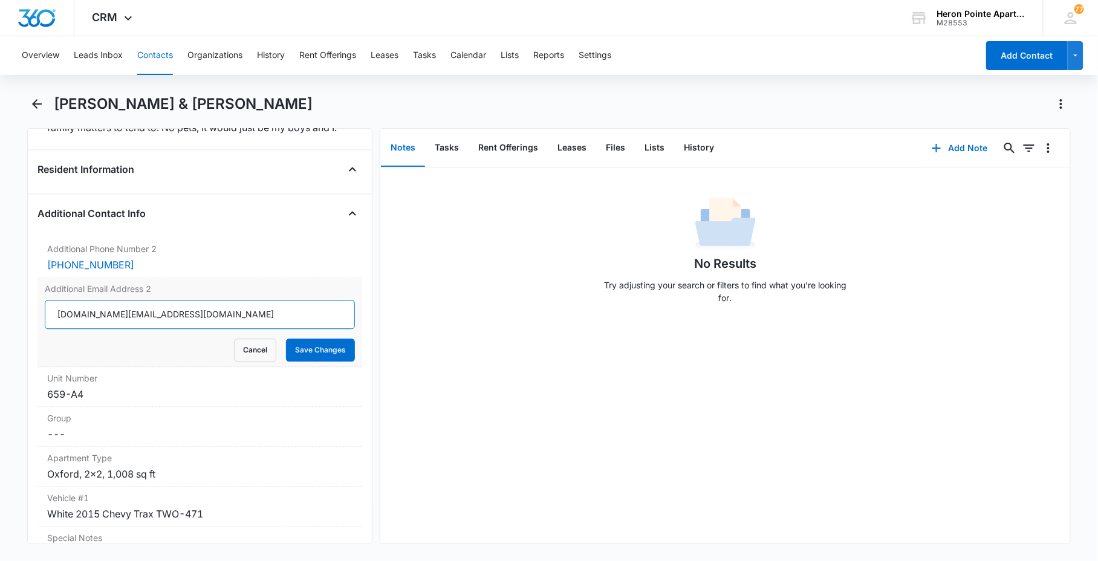
drag, startPoint x: 96, startPoint y: 317, endPoint x: 105, endPoint y: 323, distance: 11.2
click at [96, 317] on input "[DOMAIN_NAME][EMAIL_ADDRESS][DOMAIN_NAME]" at bounding box center [200, 314] width 310 height 29
type input "[PERSON_NAME][EMAIL_ADDRESS][PERSON_NAME][DOMAIN_NAME]"
click at [323, 345] on button "Save Changes" at bounding box center [320, 350] width 69 height 23
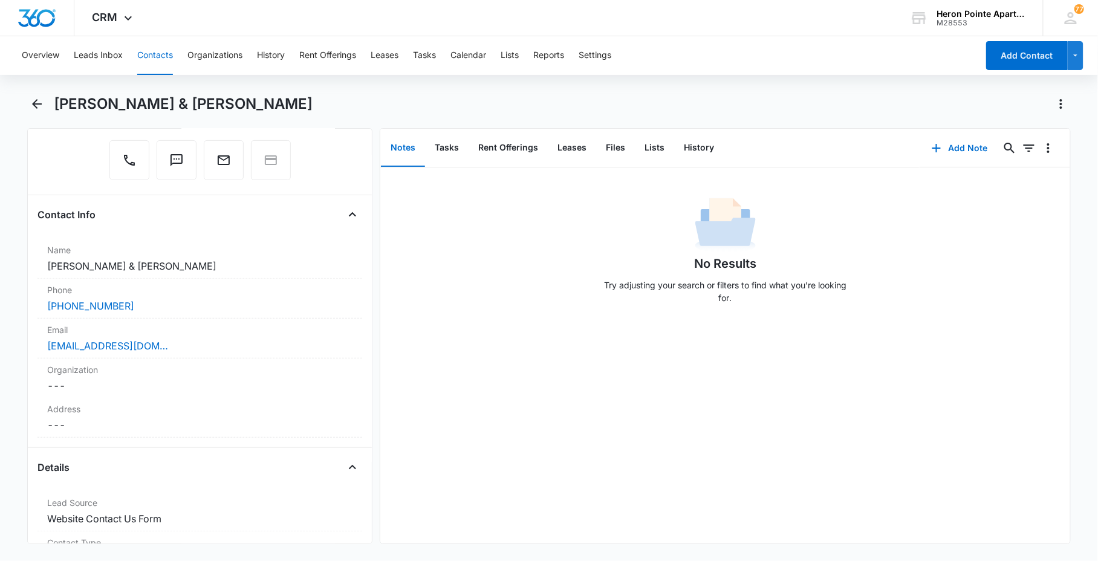
scroll to position [0, 0]
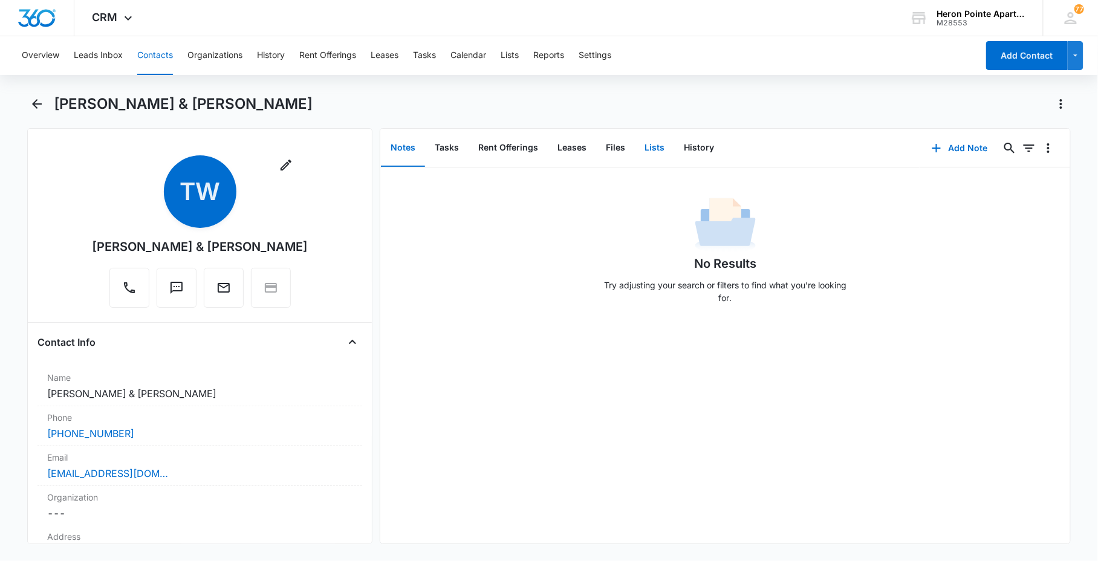
click at [649, 147] on button "Lists" at bounding box center [654, 147] width 39 height 37
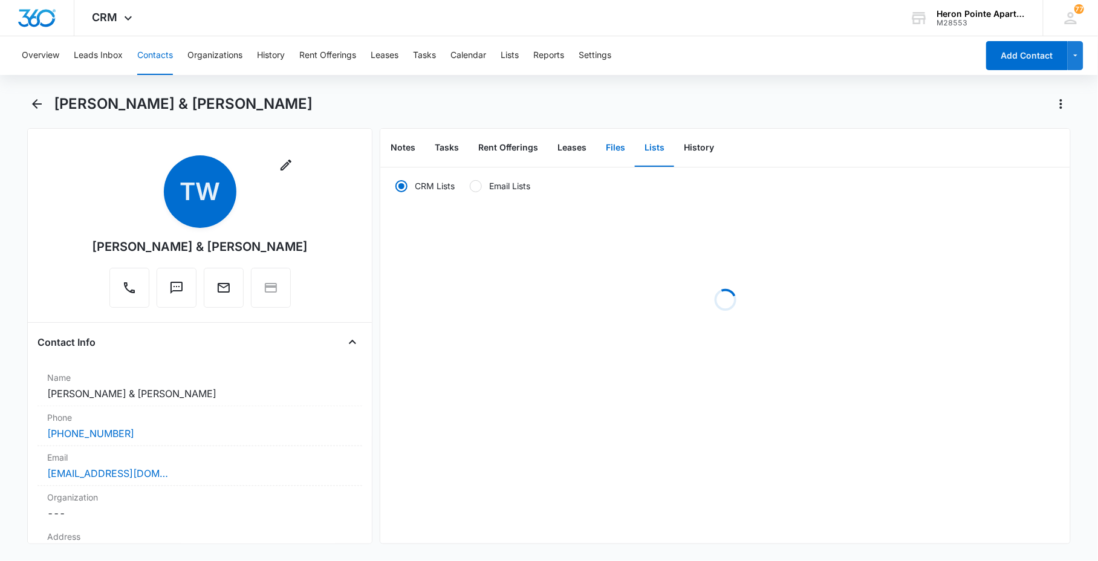
click at [613, 148] on button "Files" at bounding box center [615, 147] width 39 height 37
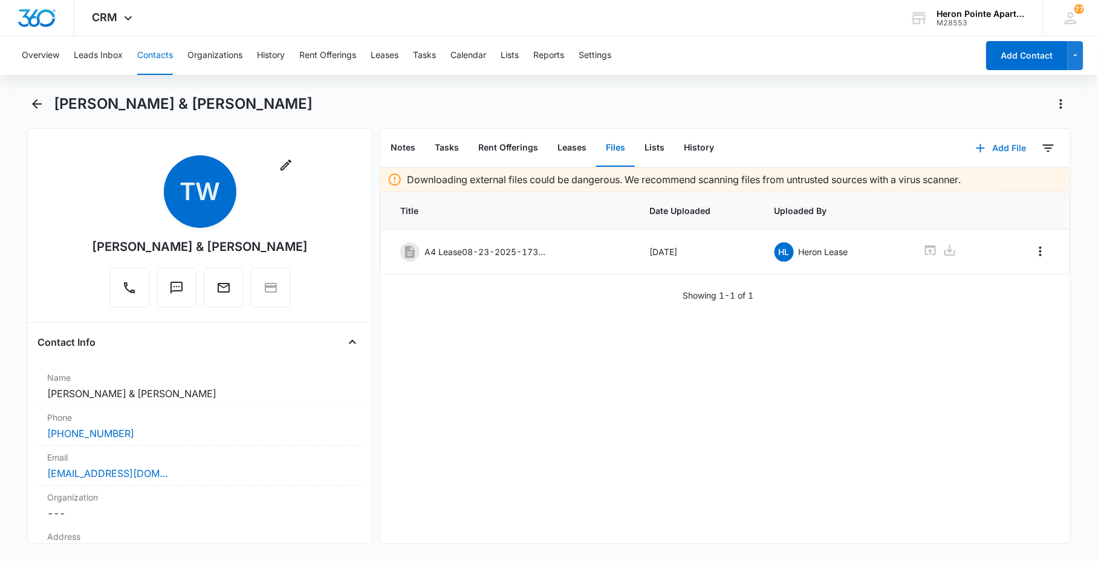
click at [998, 140] on button "Add File" at bounding box center [1001, 148] width 75 height 29
click at [978, 186] on div "Upload Files" at bounding box center [984, 186] width 48 height 8
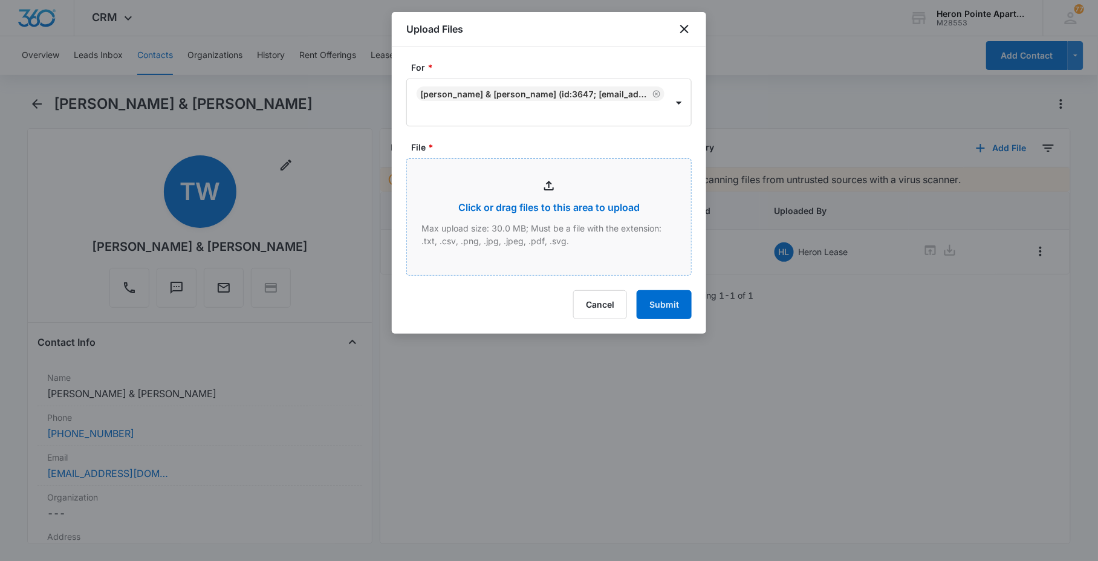
type input "C:\fakepath\SCAN09-11-2025-174252.pdf"
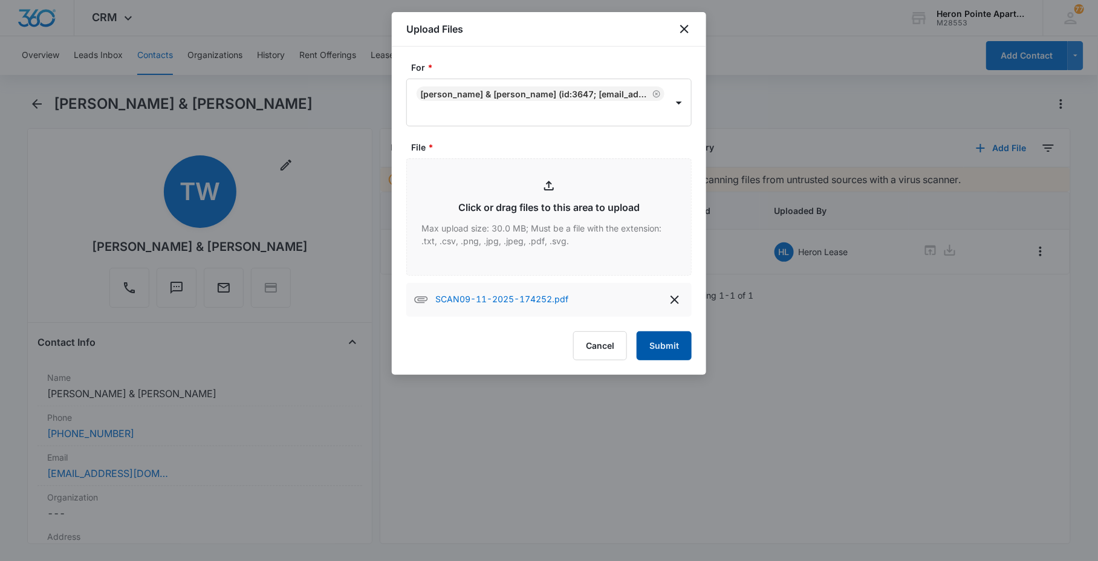
click at [680, 348] on button "Submit" at bounding box center [664, 345] width 55 height 29
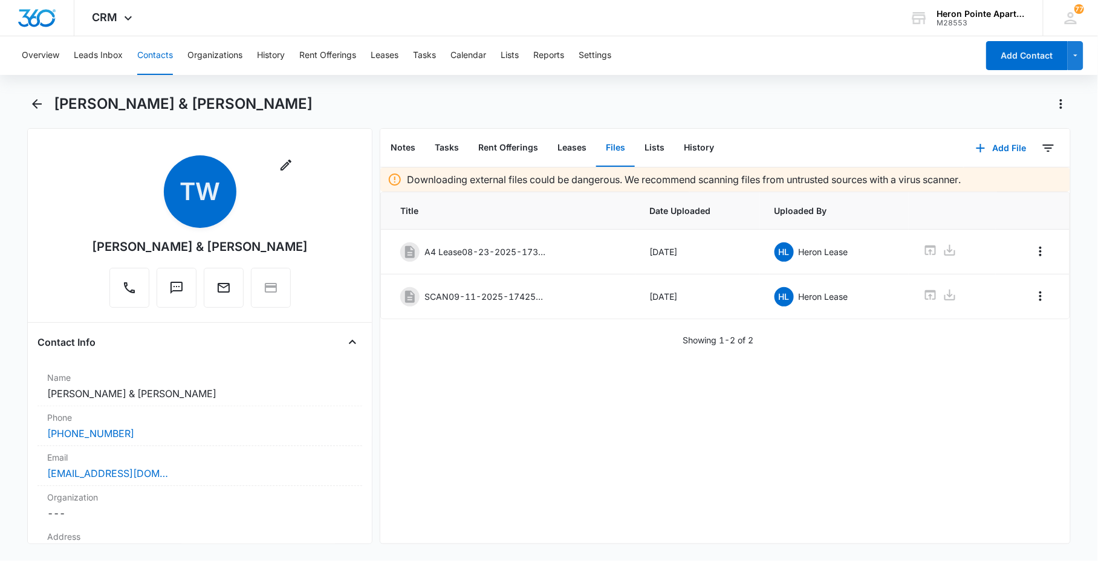
click at [750, 395] on div "Downloading external files could be dangerous. We recommend scanning files from…" at bounding box center [724, 355] width 689 height 376
click at [799, 440] on div "Downloading external files could be dangerous. We recommend scanning files from…" at bounding box center [724, 355] width 689 height 376
